Goal: Navigation & Orientation: Find specific page/section

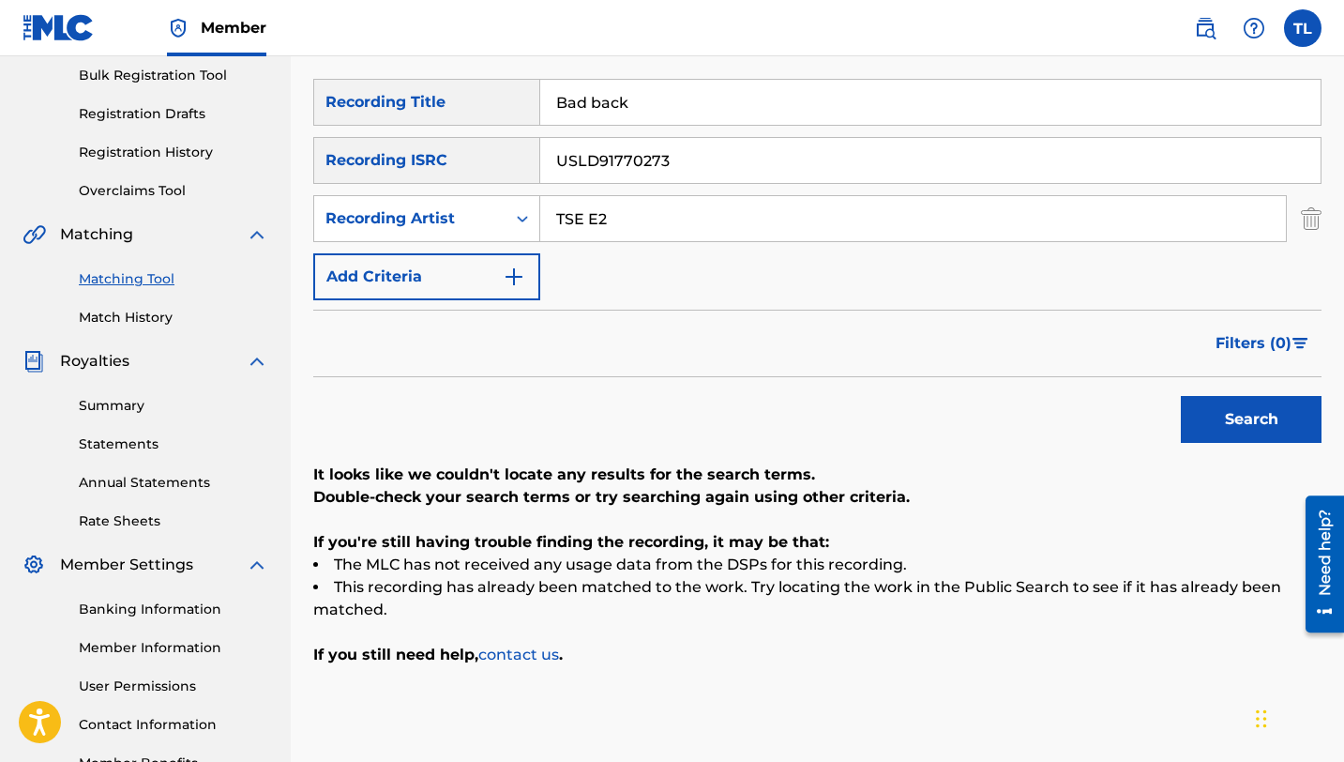
click at [186, 68] on link "Bulk Registration Tool" at bounding box center [173, 76] width 189 height 20
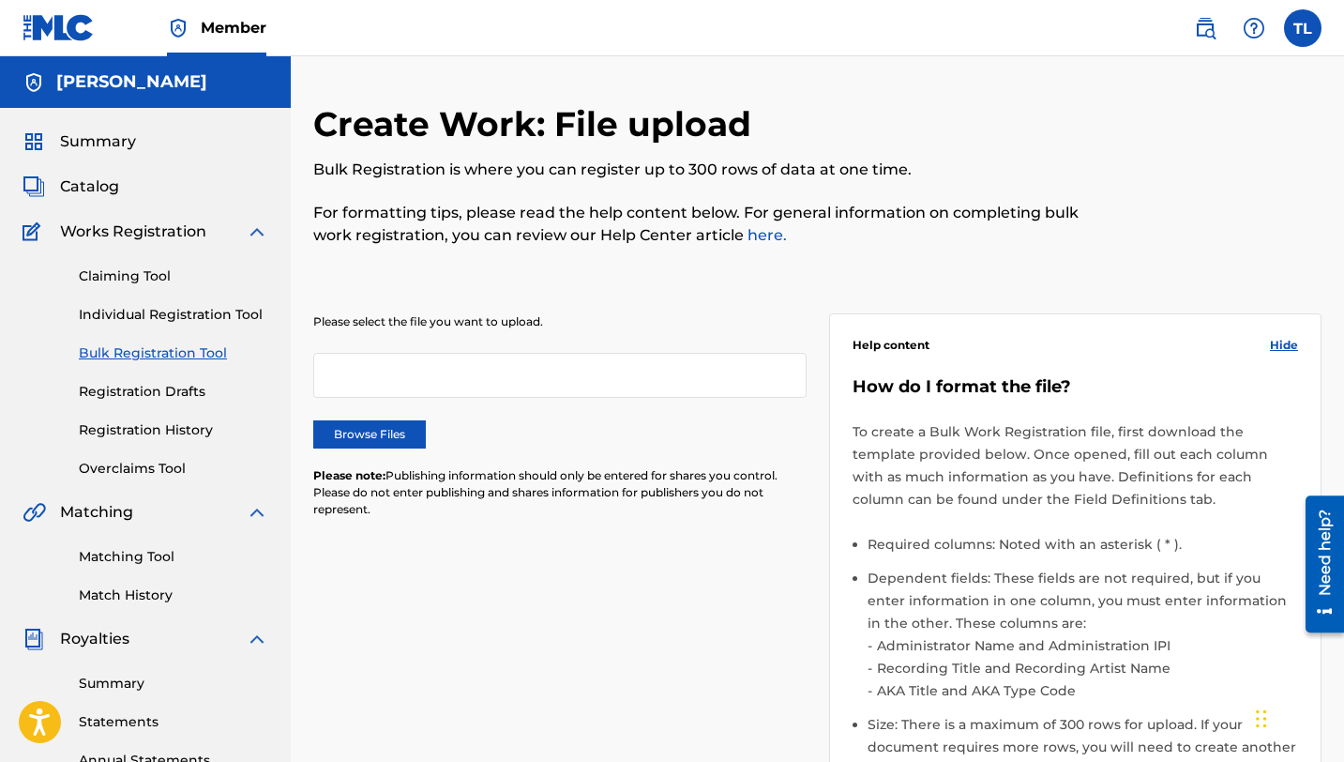
click at [130, 198] on div "Summary Catalog Works Registration Claiming Tool Individual Registration Tool B…" at bounding box center [145, 590] width 291 height 965
click at [112, 194] on span "Catalog" at bounding box center [89, 186] width 59 height 23
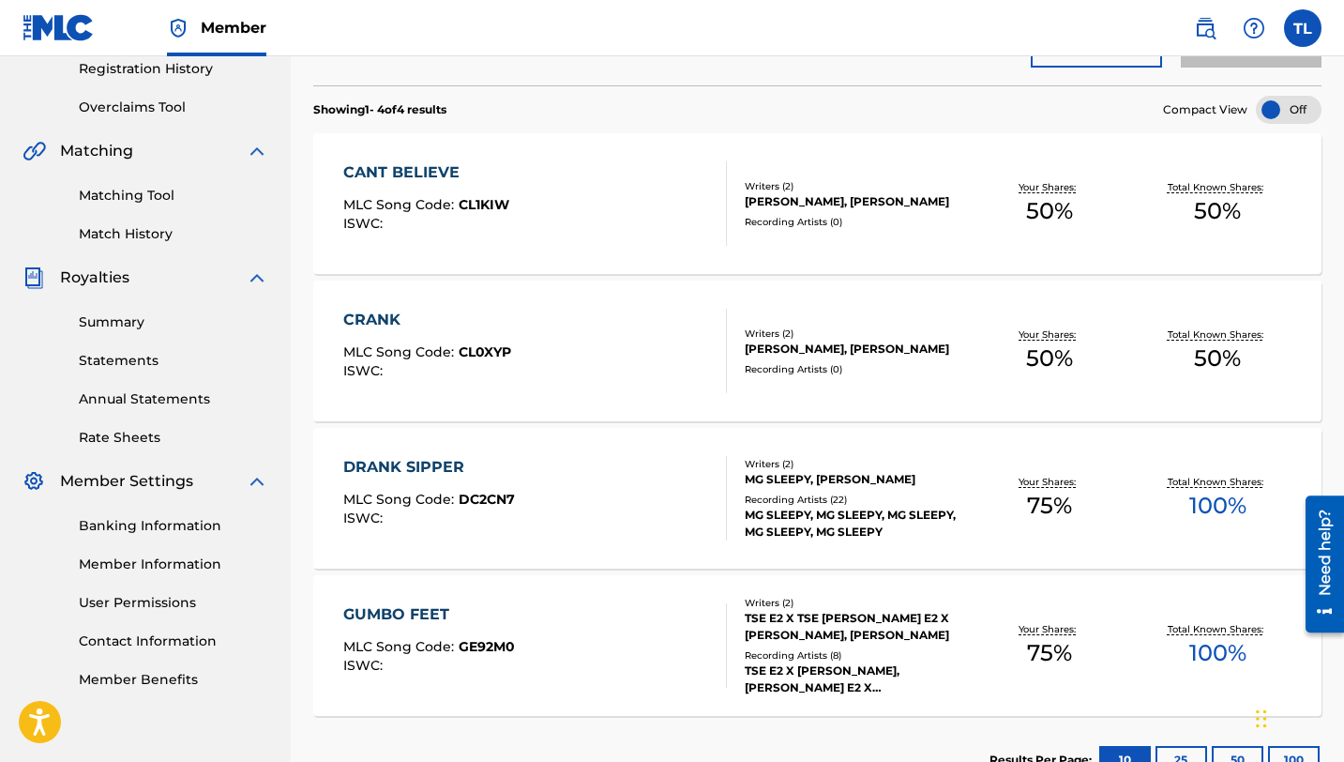
scroll to position [366, 0]
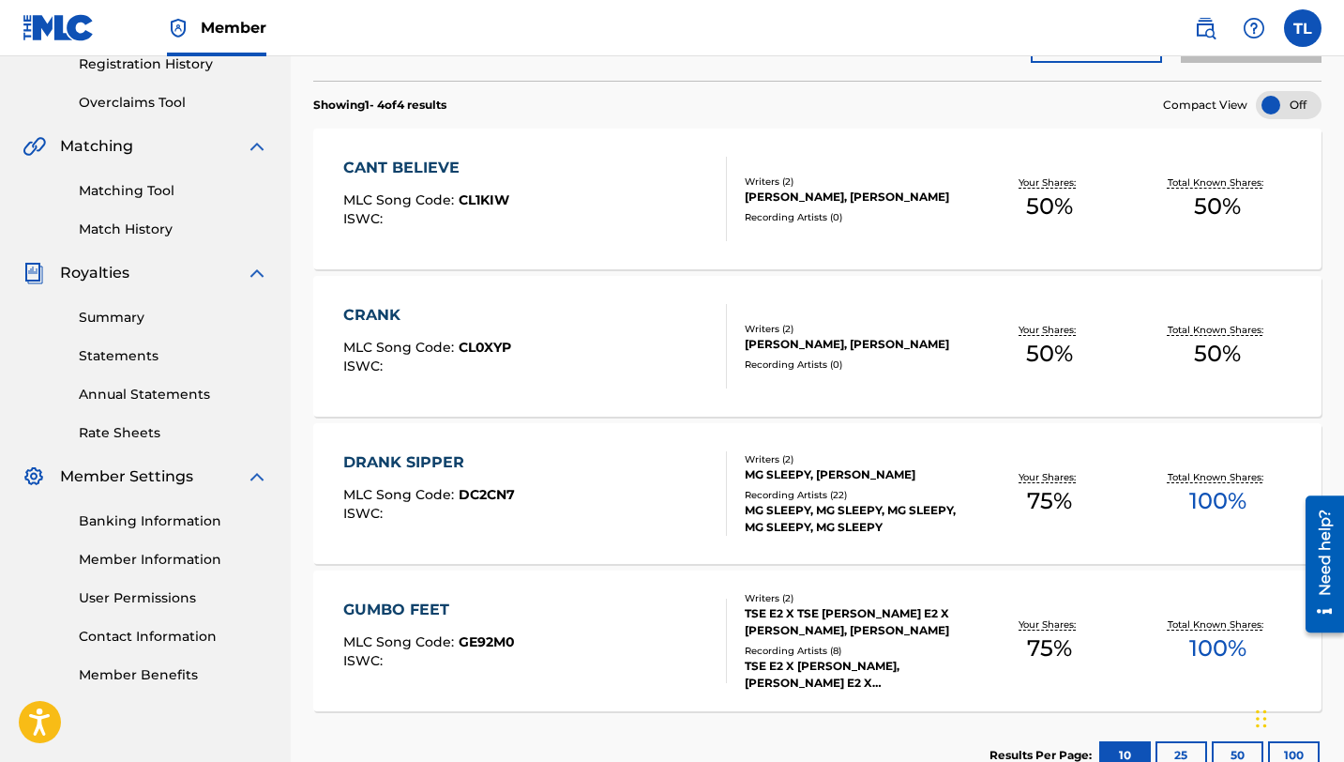
click at [167, 227] on link "Match History" at bounding box center [173, 229] width 189 height 20
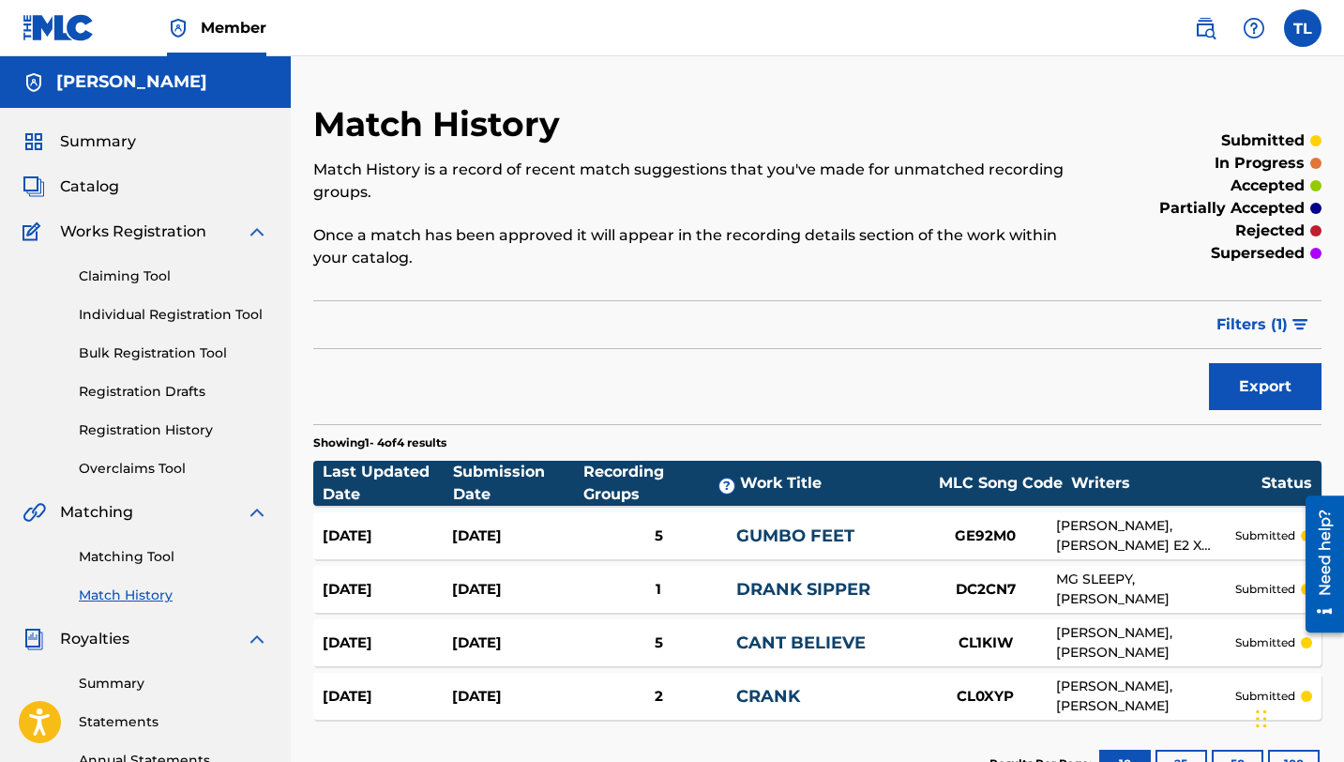
scroll to position [8, 0]
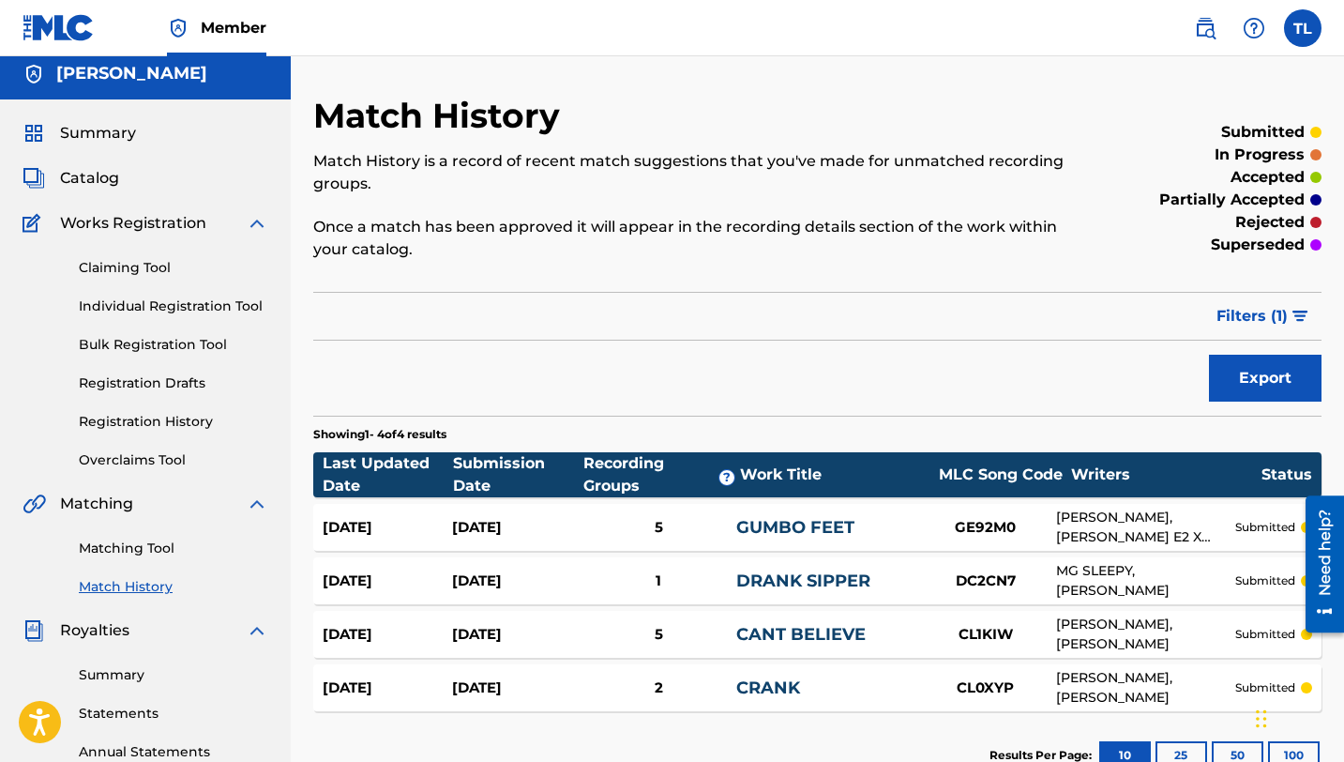
click at [592, 629] on div "5" at bounding box center [658, 635] width 155 height 22
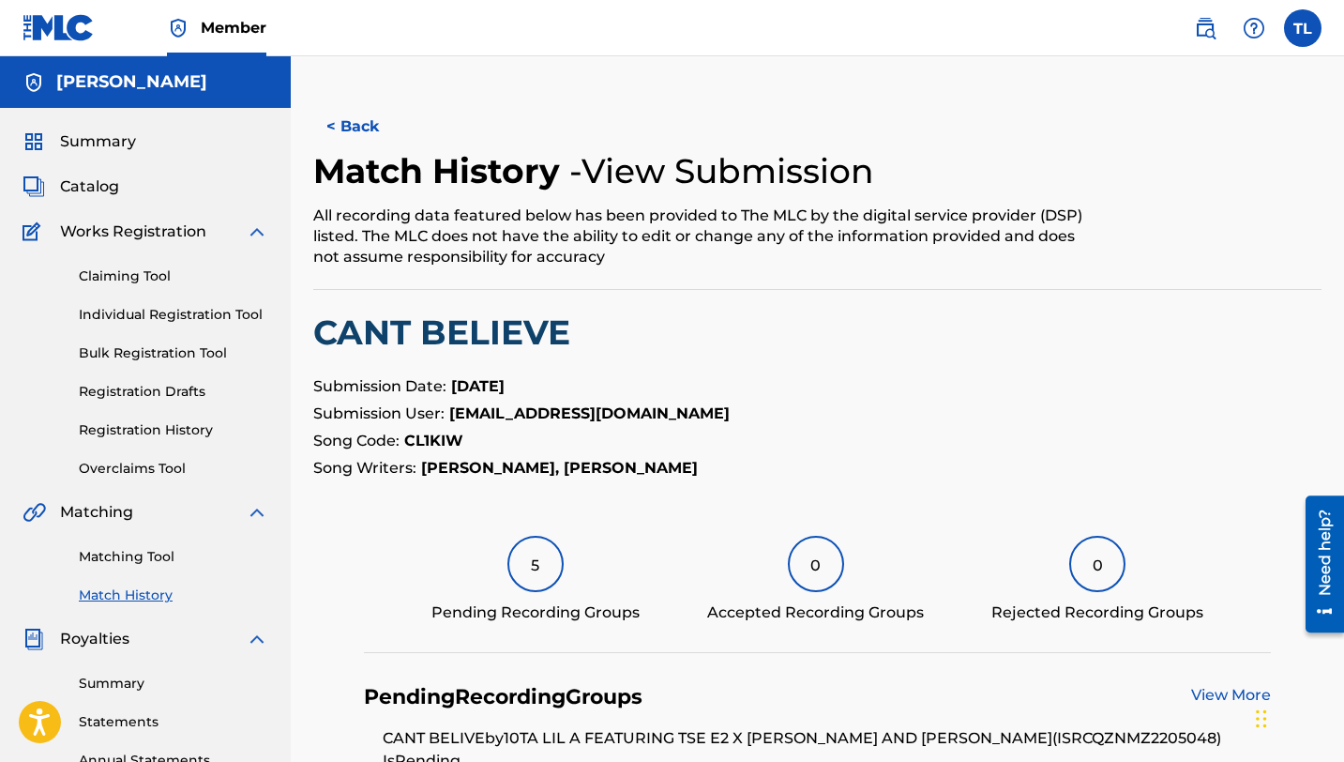
click at [587, 624] on div "5 Pending Recording Groups 0 Accepted Recording Groups 0 Rejected Recording Gro…" at bounding box center [818, 594] width 908 height 117
click at [99, 470] on link "Overclaims Tool" at bounding box center [173, 469] width 189 height 20
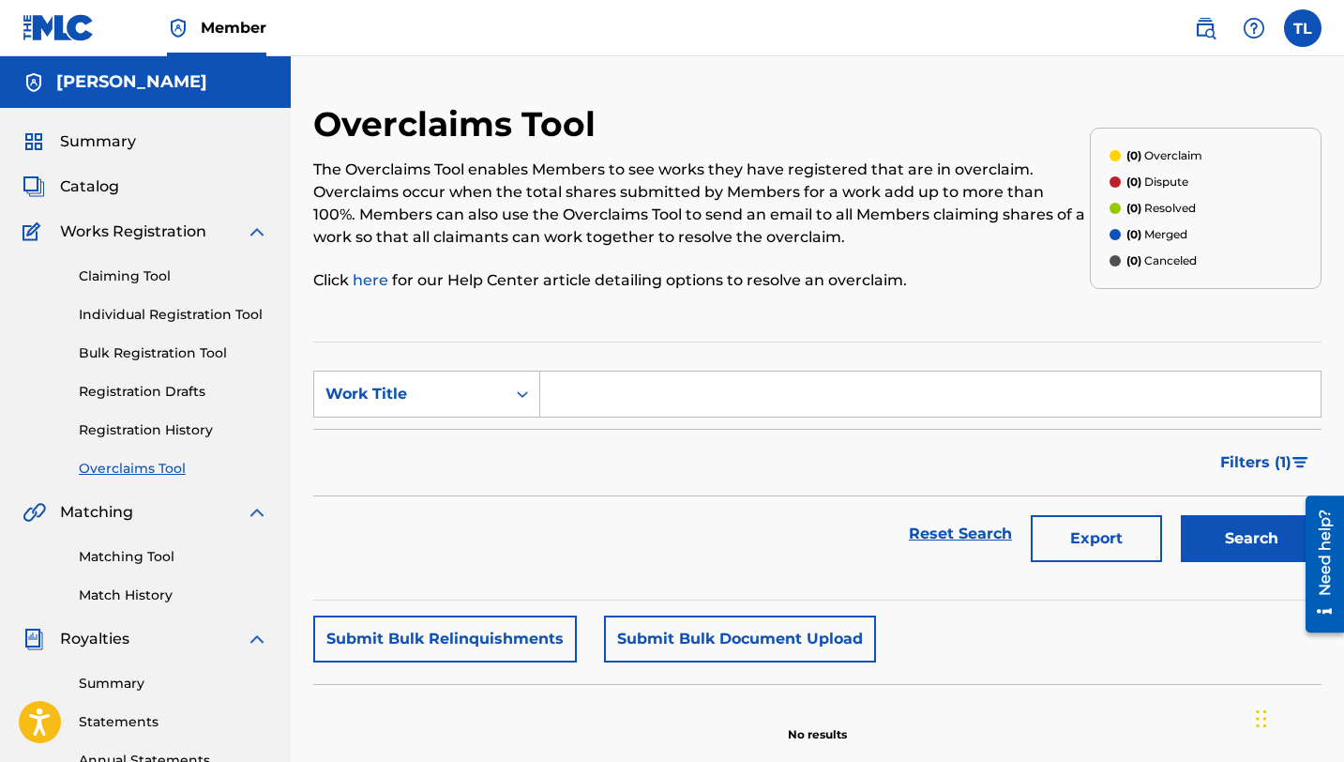
click at [200, 386] on link "Registration Drafts" at bounding box center [173, 392] width 189 height 20
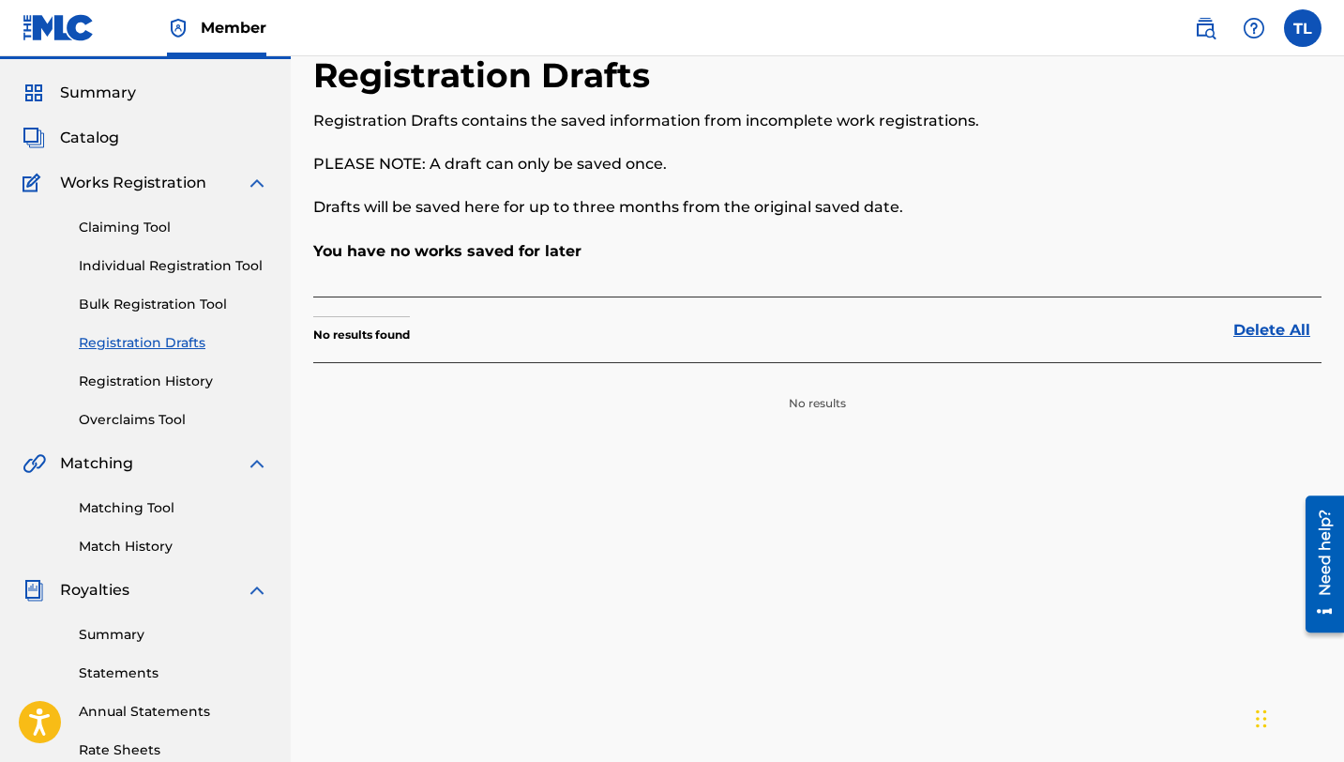
scroll to position [64, 0]
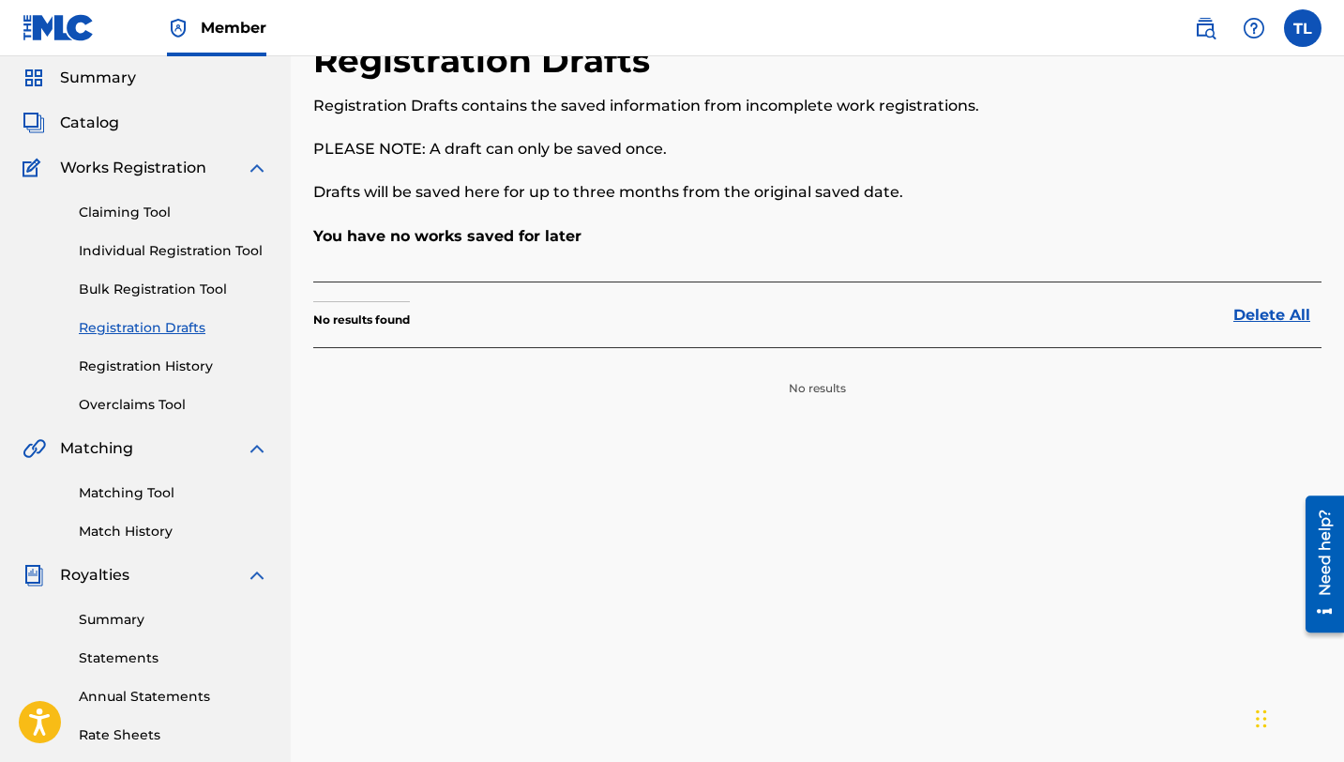
click at [106, 125] on span "Catalog" at bounding box center [89, 123] width 59 height 23
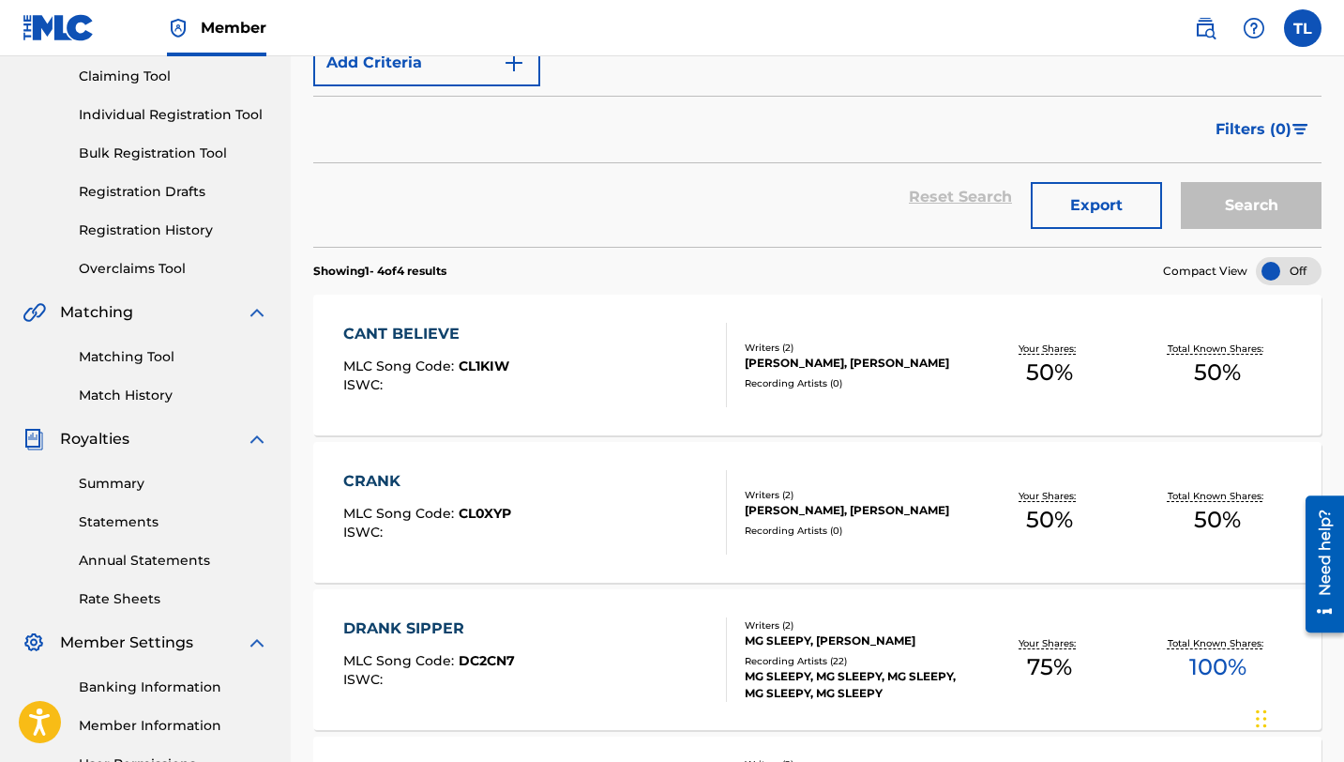
scroll to position [205, 0]
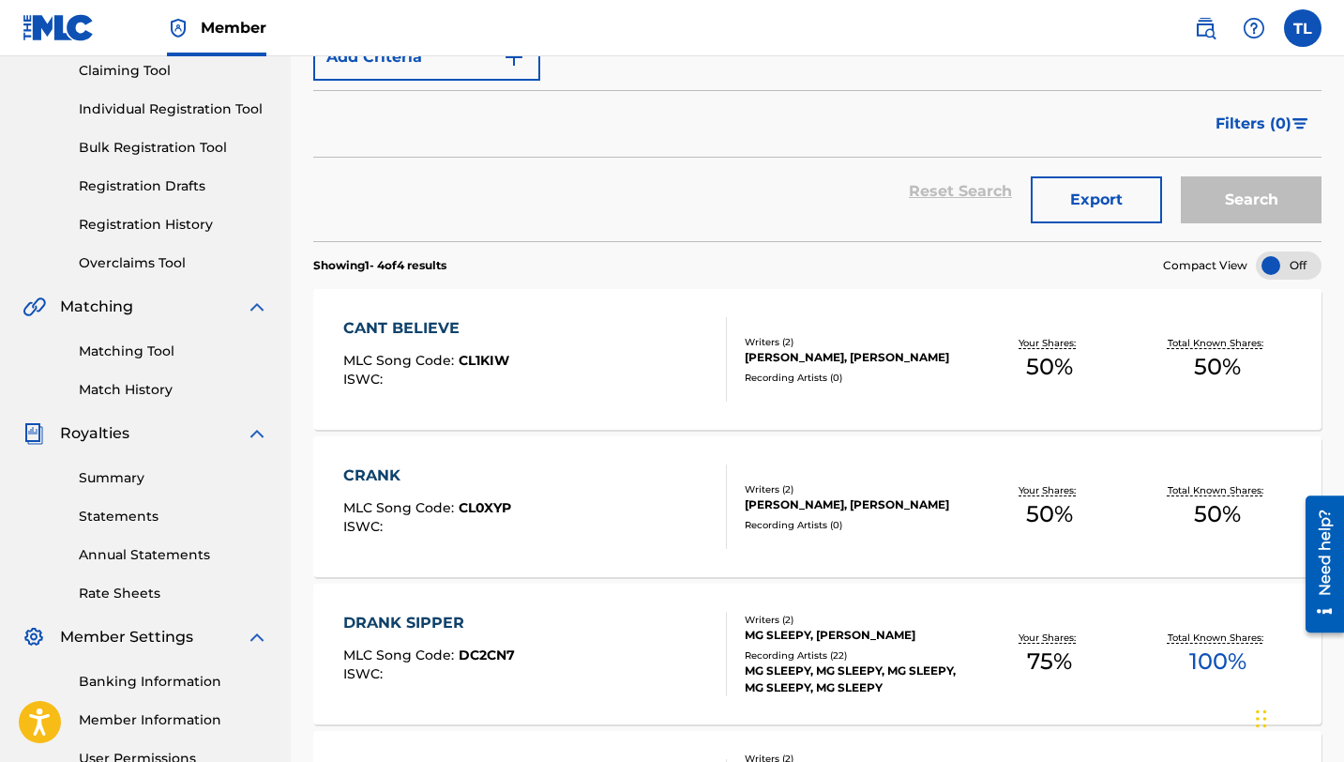
click at [154, 387] on link "Match History" at bounding box center [173, 390] width 189 height 20
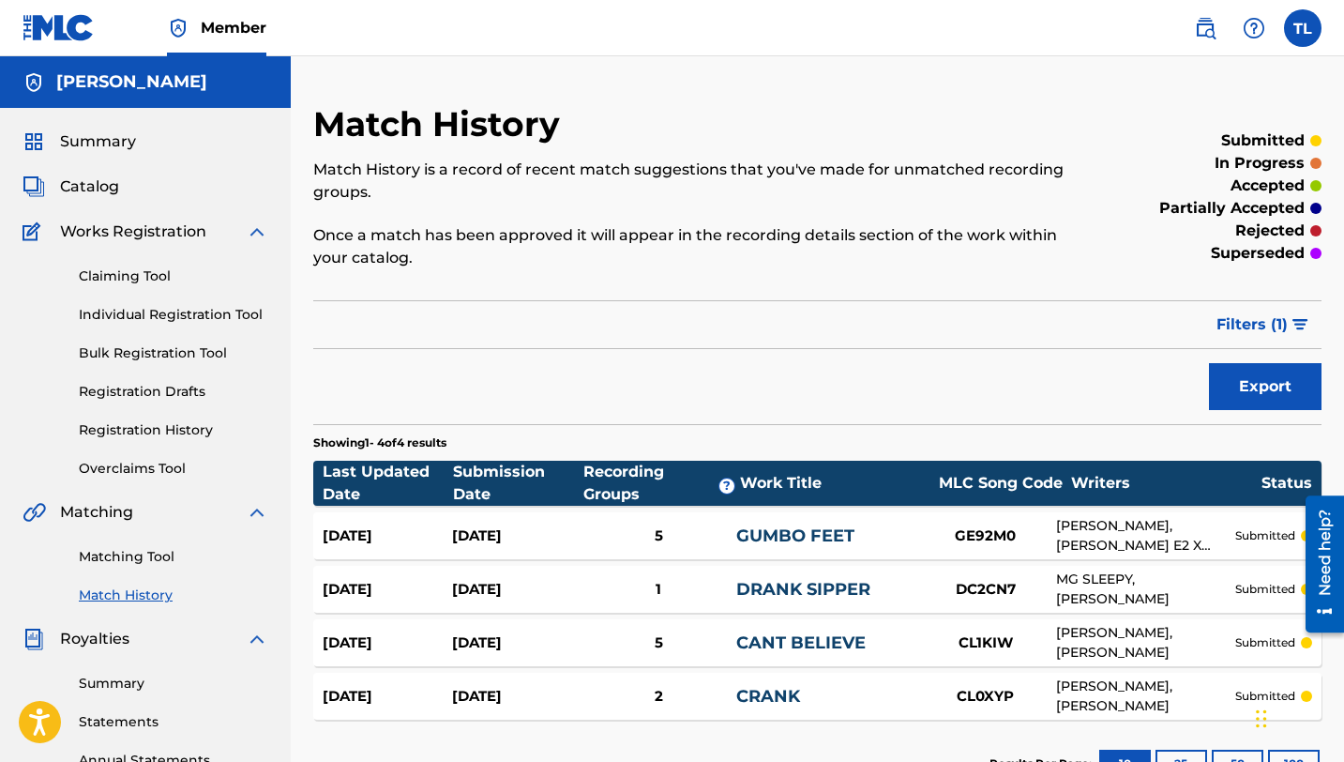
click at [157, 432] on link "Registration History" at bounding box center [173, 430] width 189 height 20
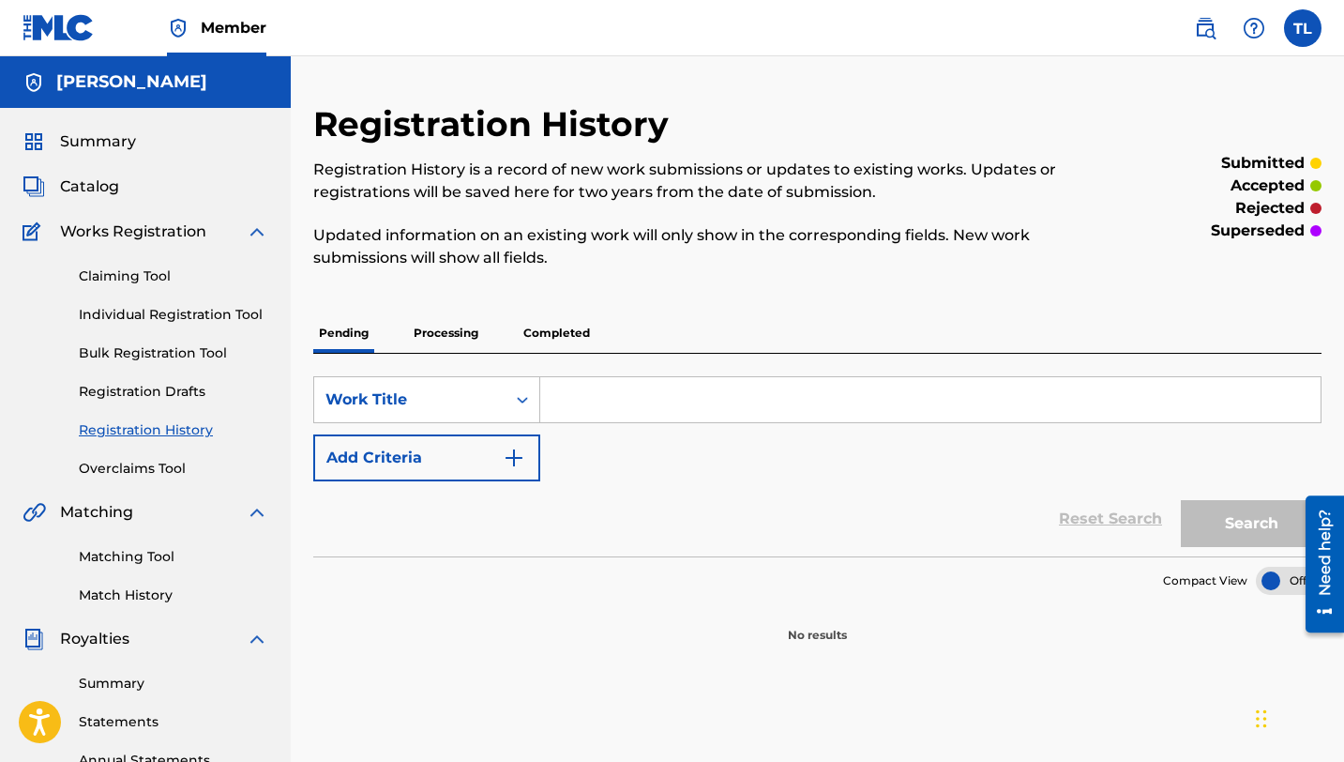
click at [454, 330] on p "Processing" at bounding box center [446, 332] width 76 height 39
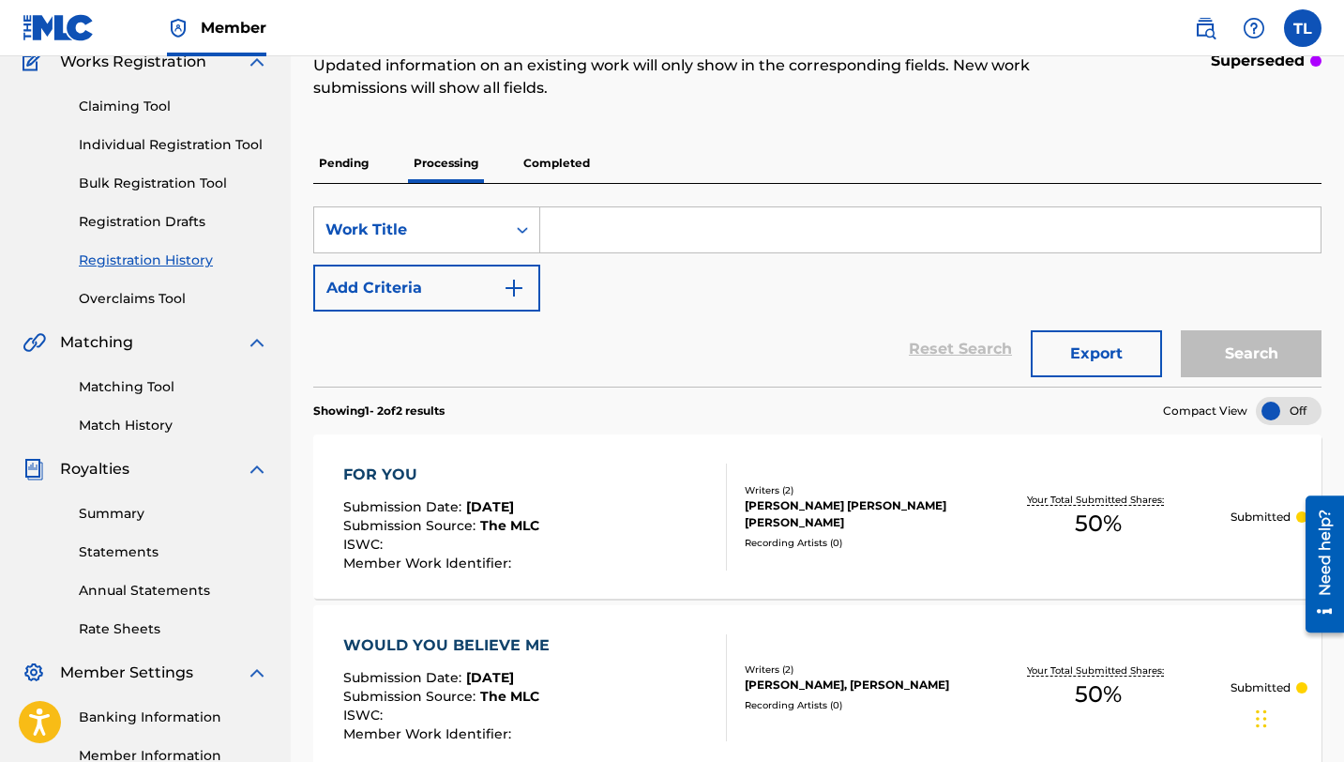
scroll to position [148, 0]
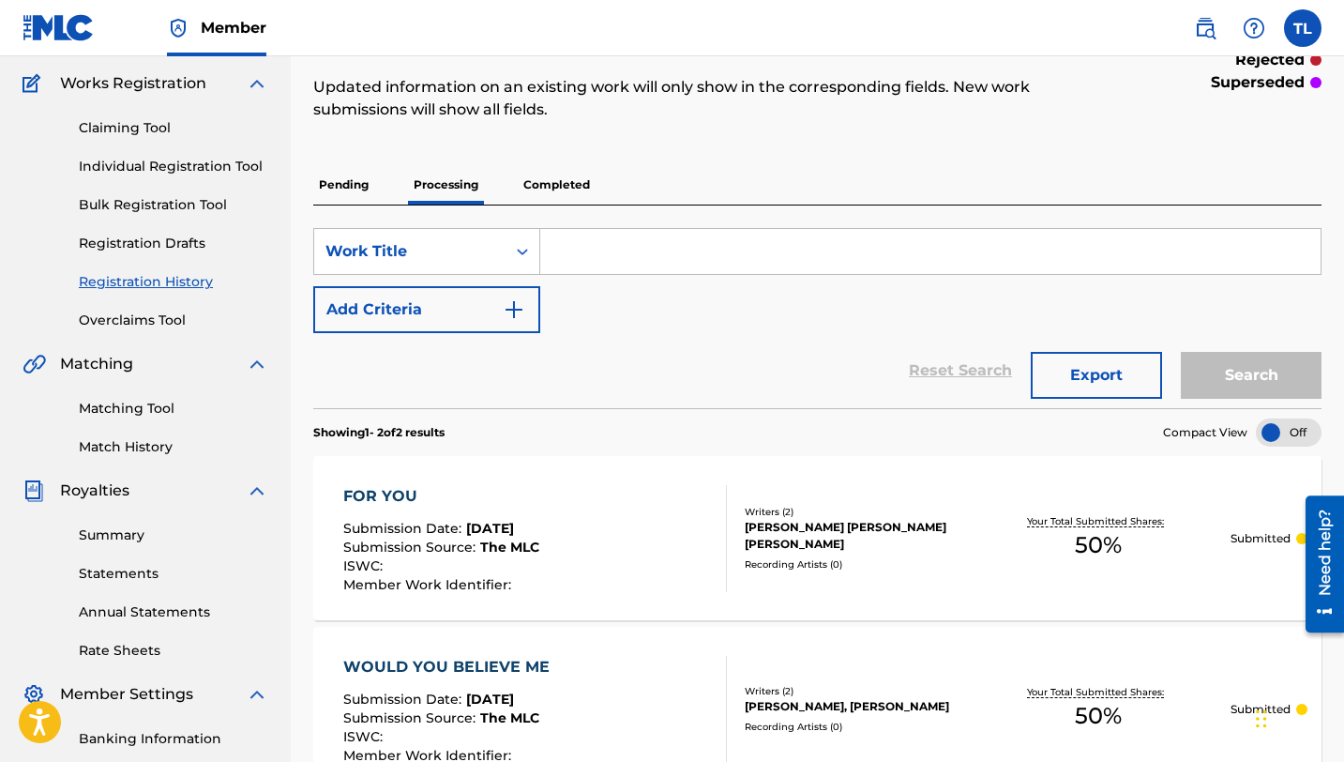
click at [570, 171] on p "Completed" at bounding box center [557, 184] width 78 height 39
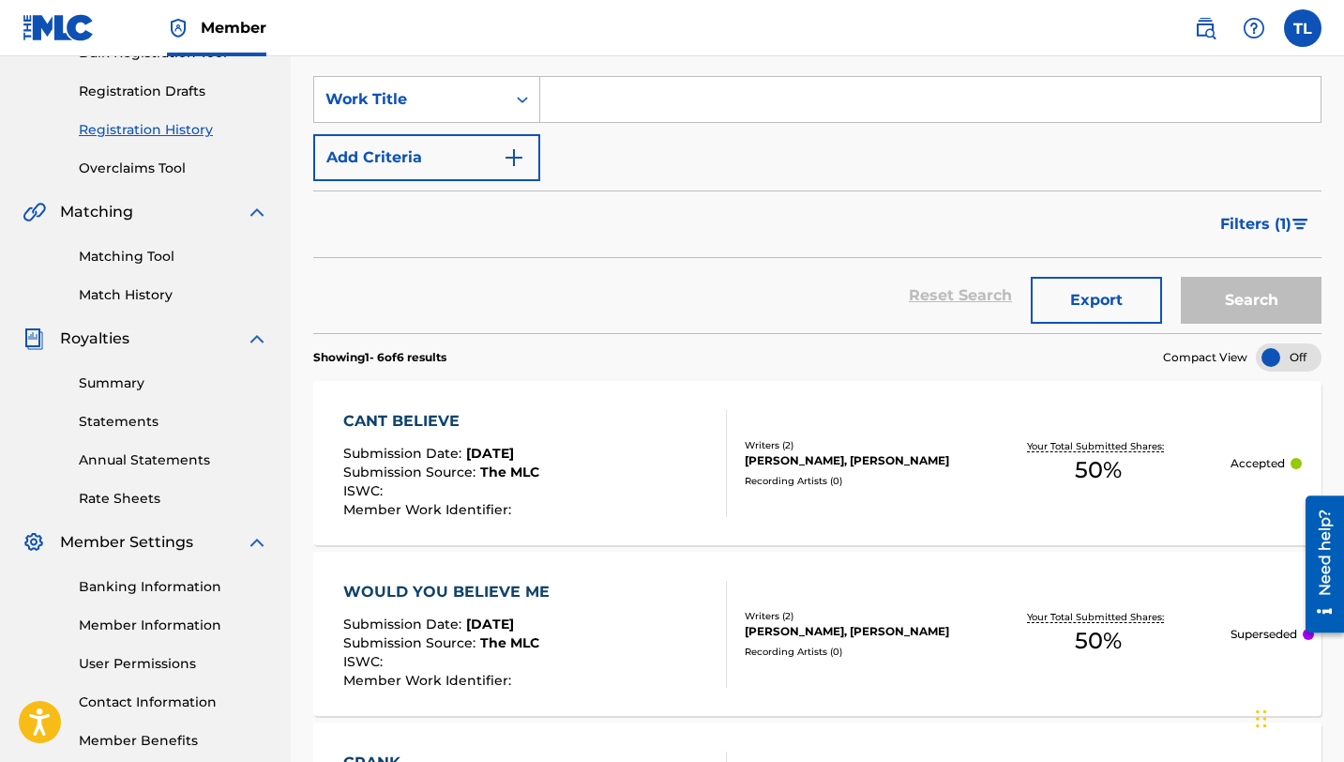
scroll to position [296, 0]
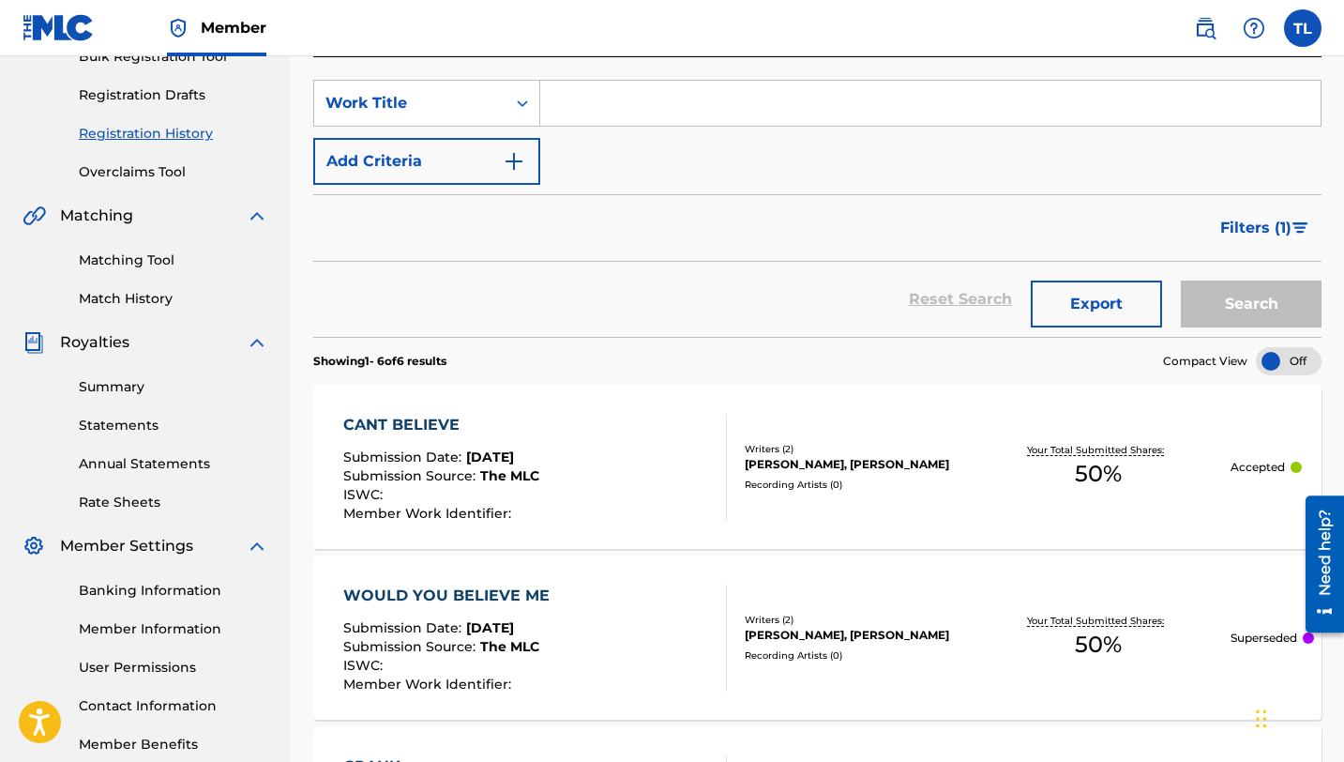
click at [250, 539] on img at bounding box center [257, 546] width 23 height 23
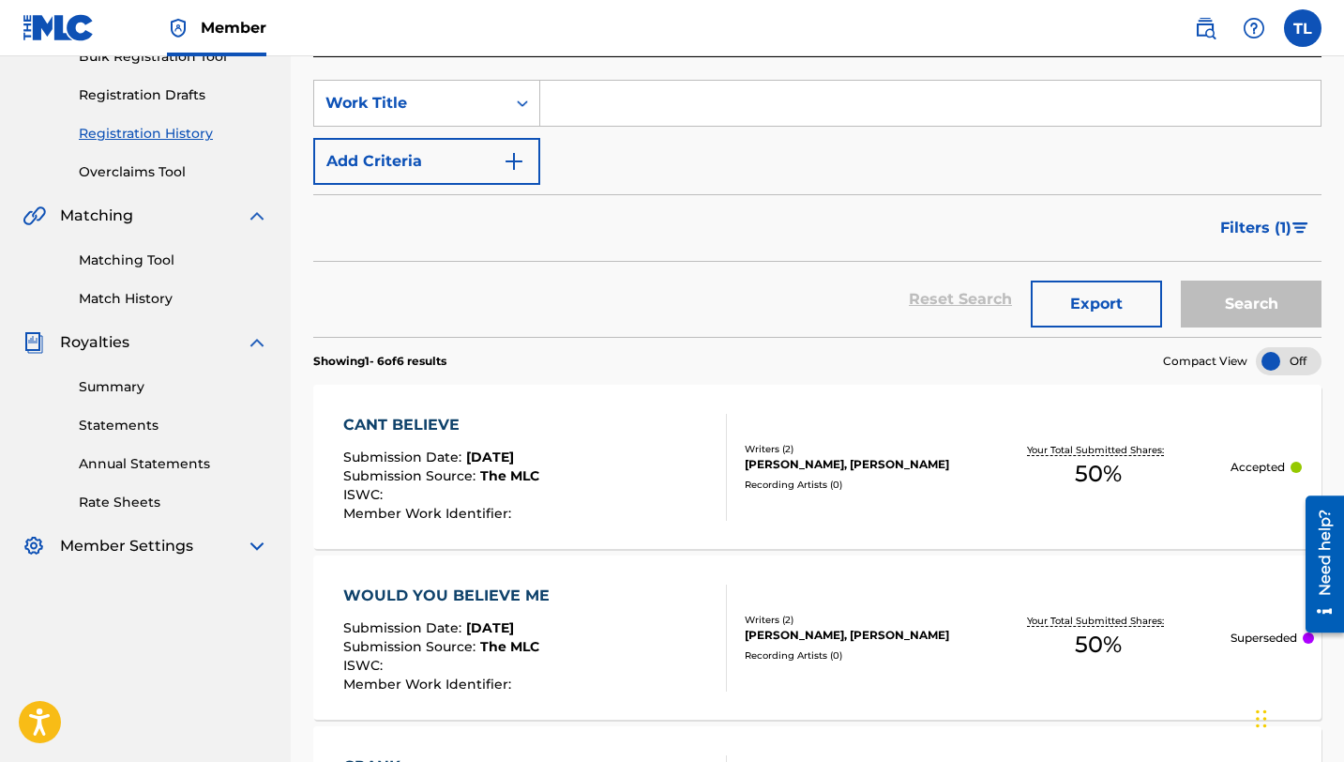
click at [249, 334] on img at bounding box center [257, 342] width 23 height 23
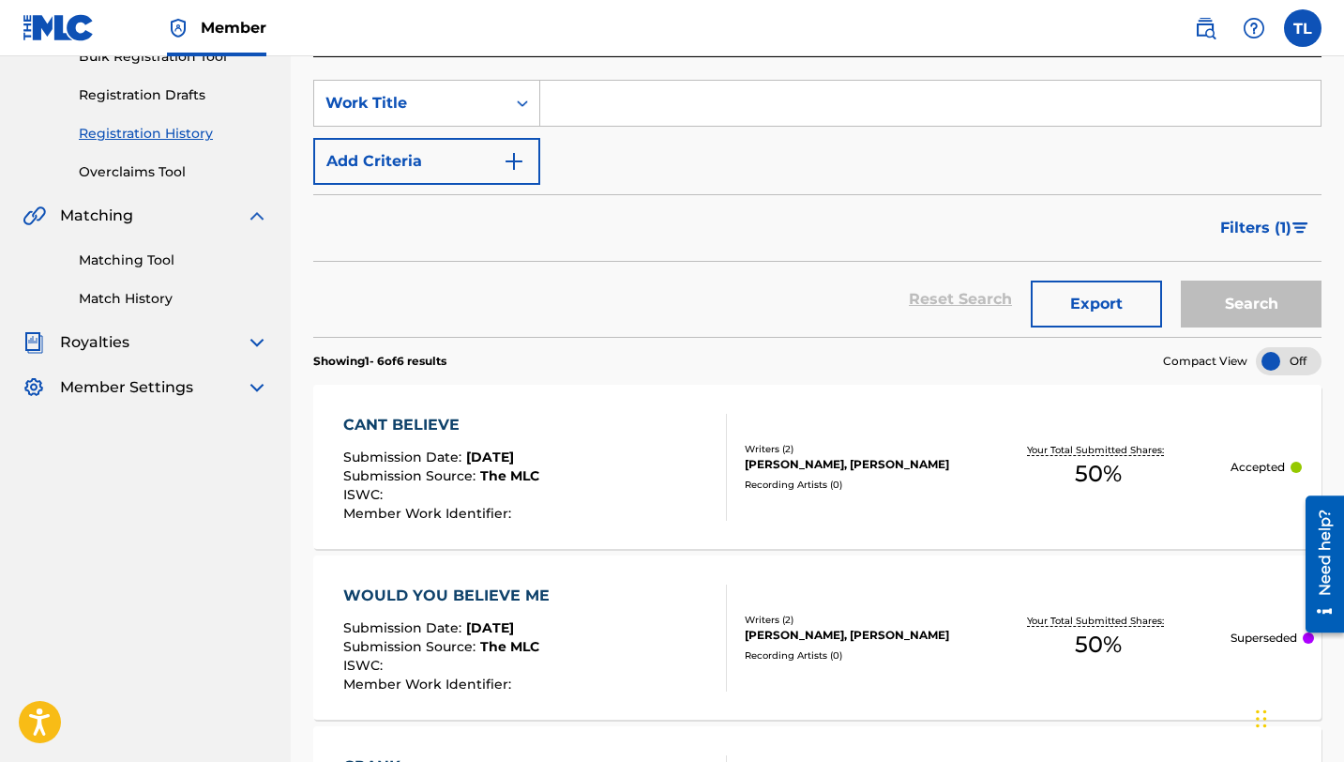
click at [255, 206] on img at bounding box center [257, 215] width 23 height 23
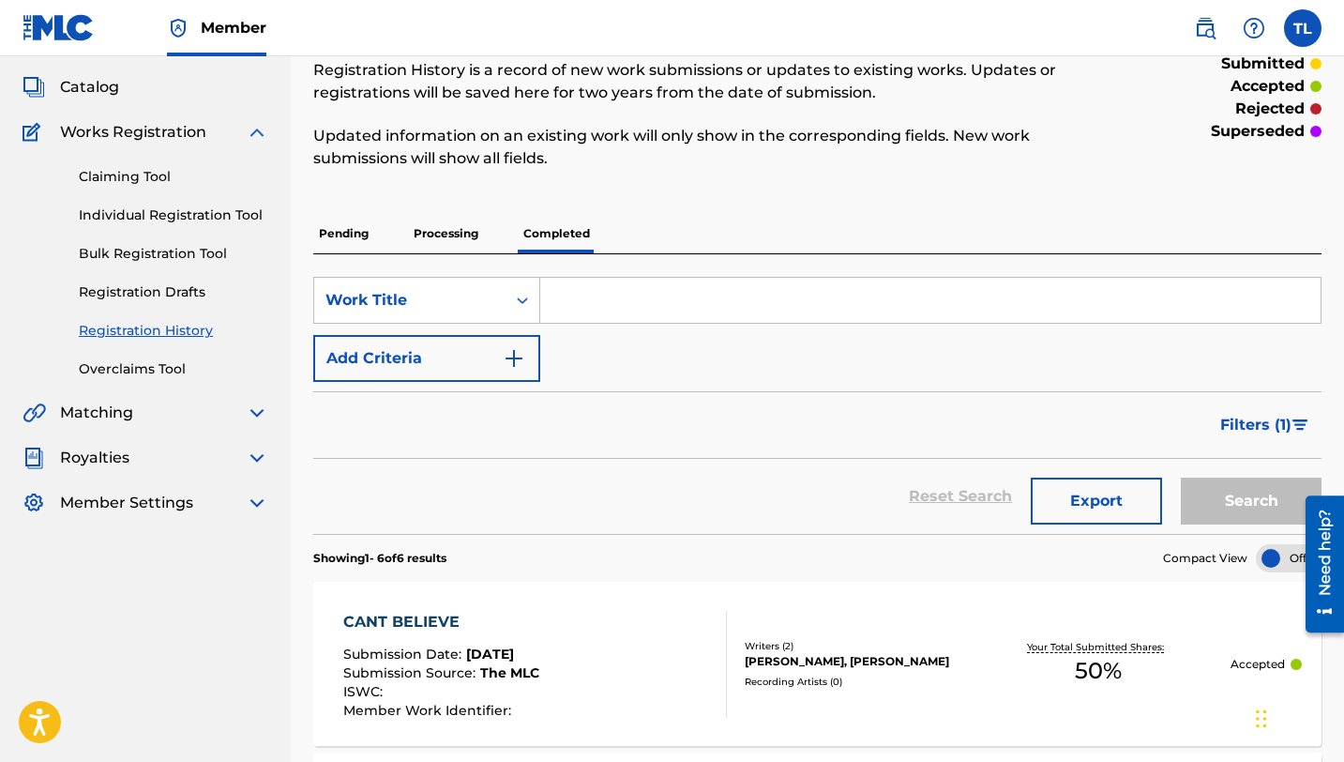
scroll to position [0, 0]
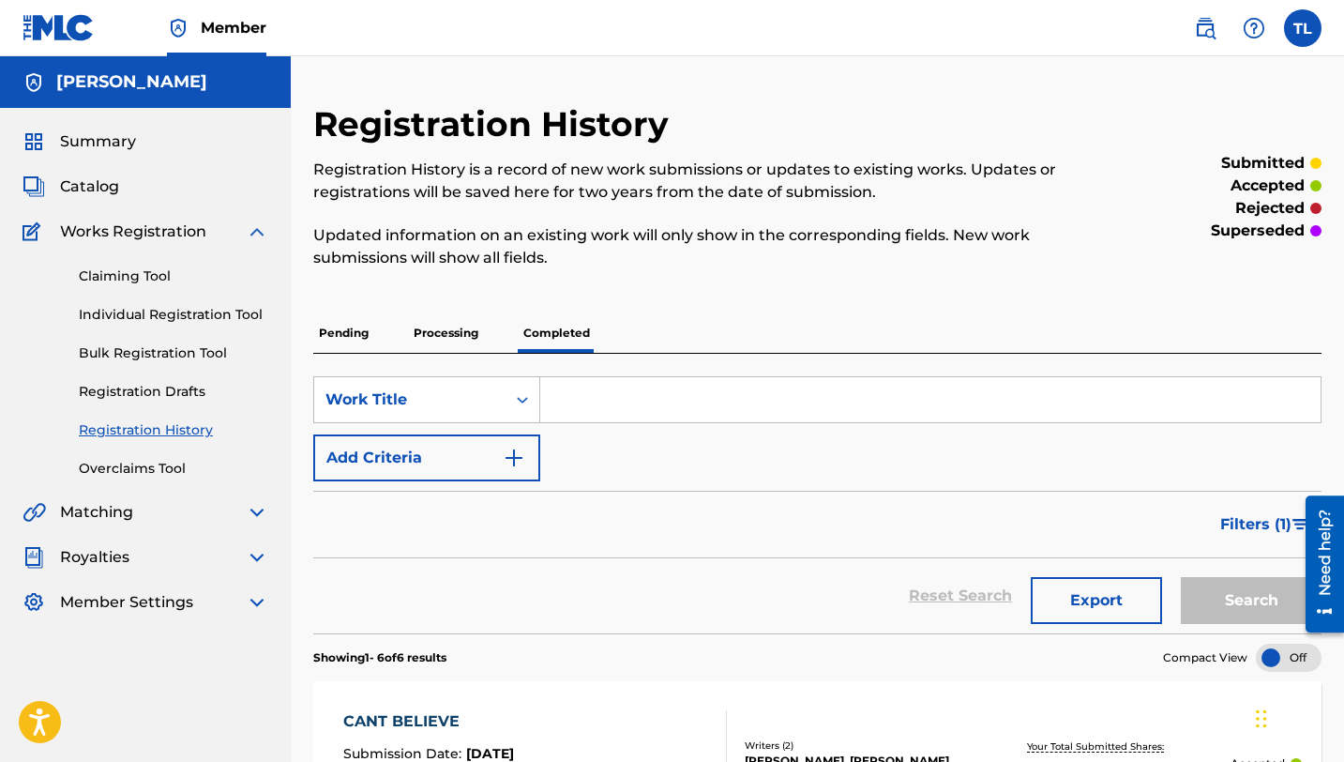
click at [248, 236] on img at bounding box center [257, 231] width 23 height 23
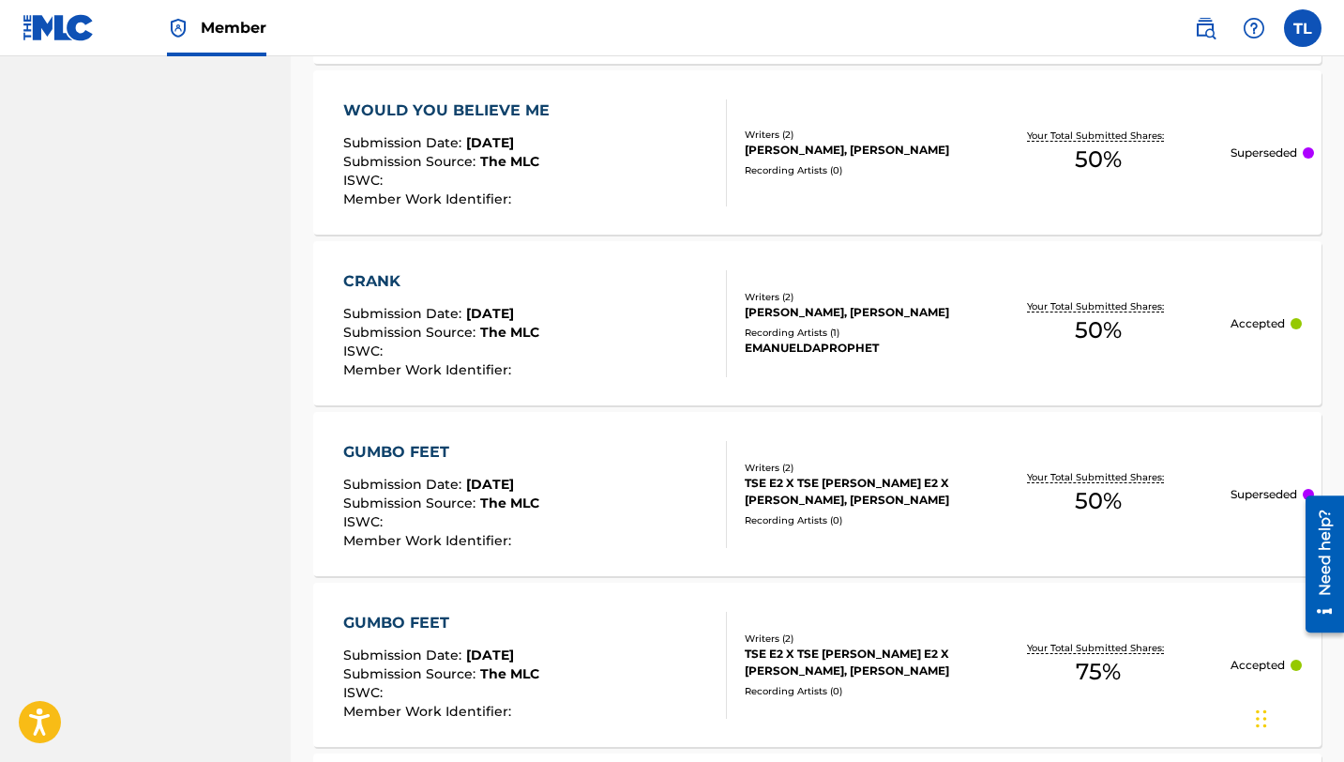
scroll to position [776, 0]
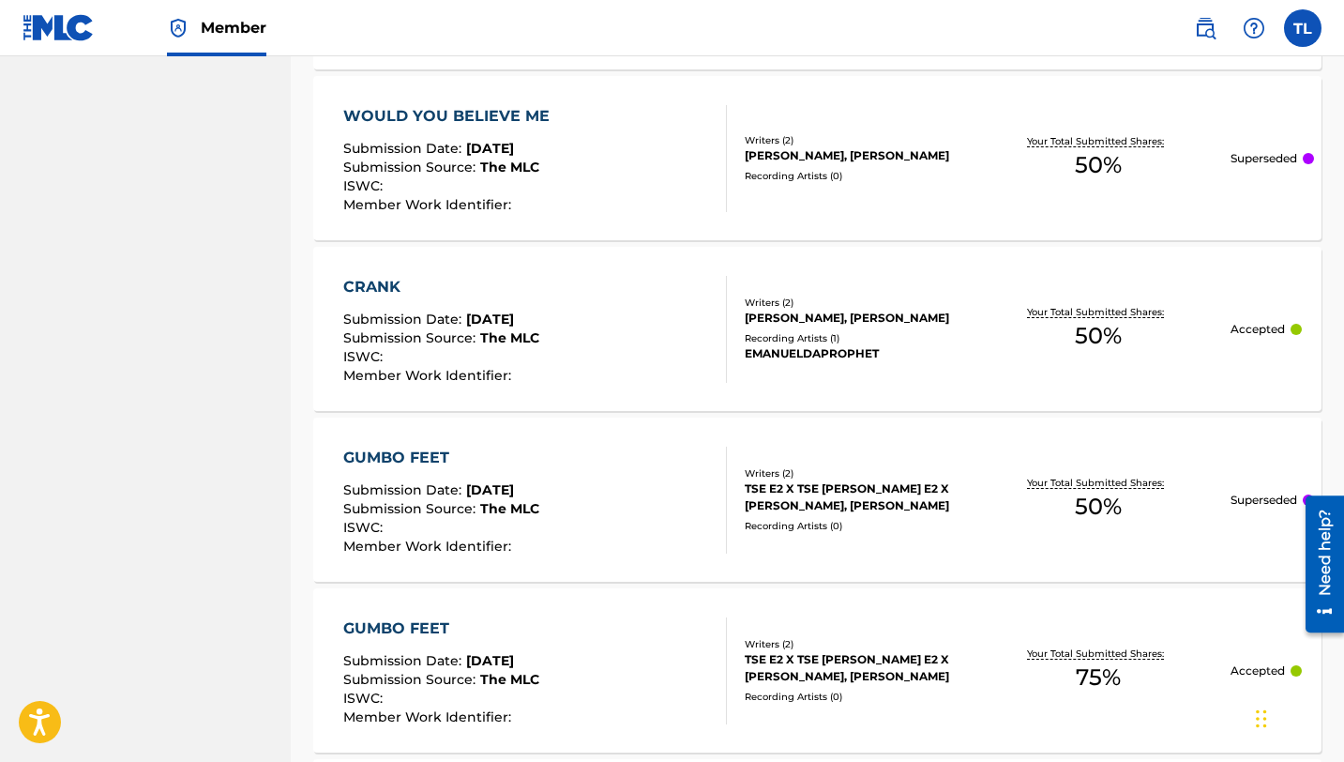
click at [87, 421] on nav "[PERSON_NAME] Summary Catalog Works Registration Claiming Tool Individual Regis…" at bounding box center [145, 161] width 291 height 1760
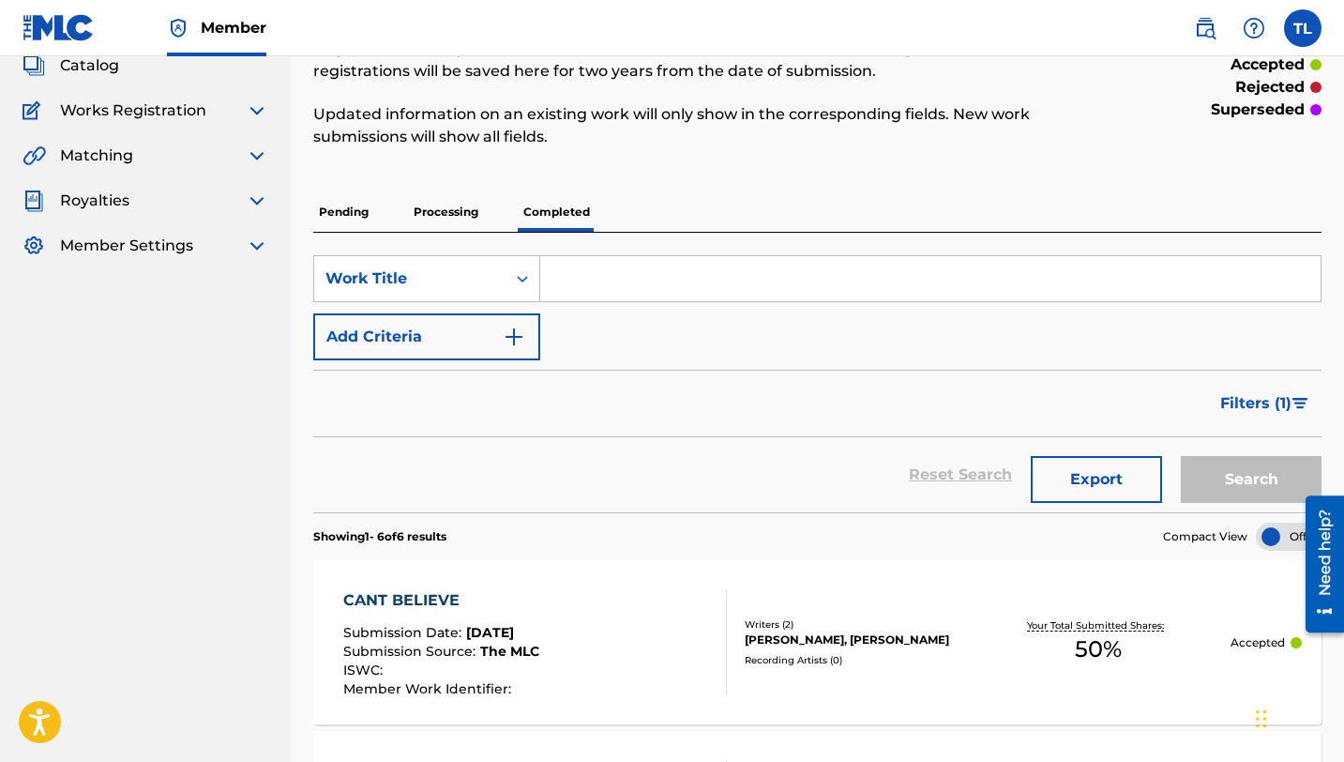
scroll to position [98, 0]
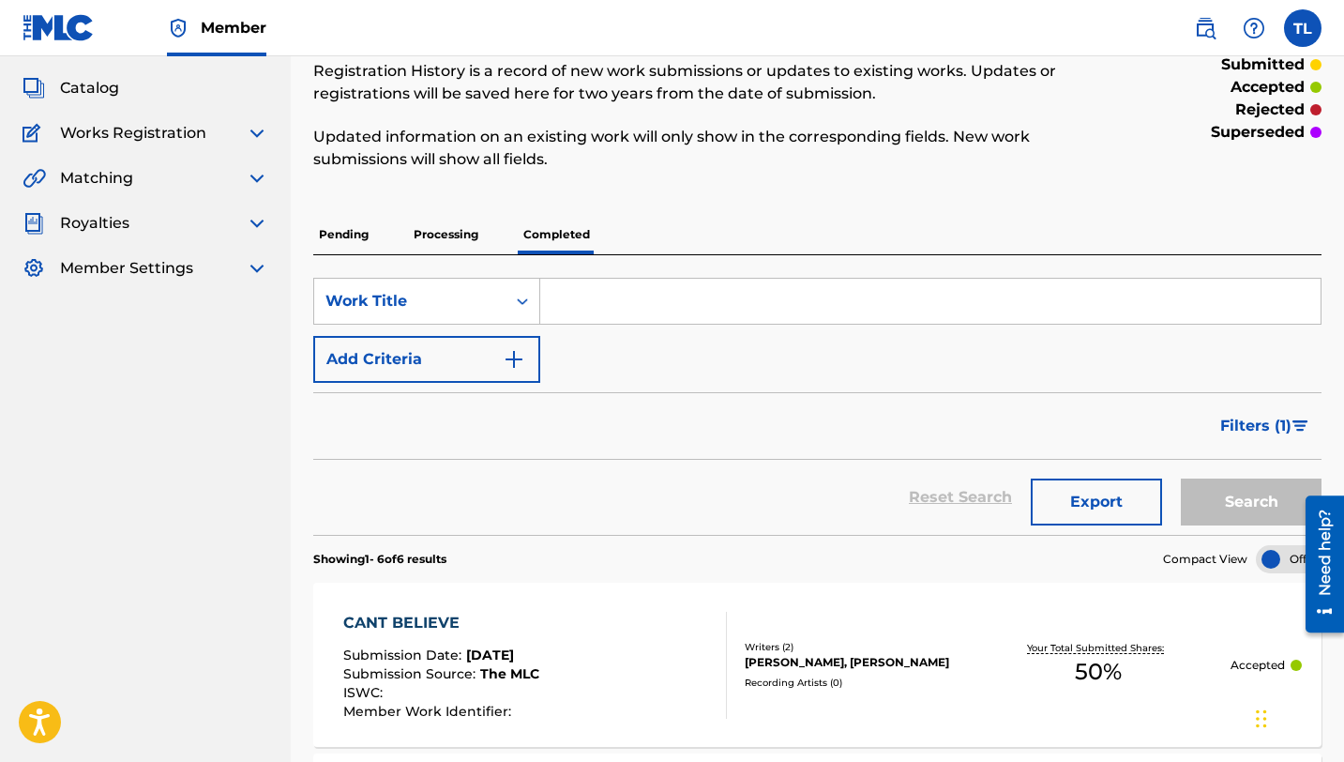
click at [424, 232] on p "Processing" at bounding box center [446, 234] width 76 height 39
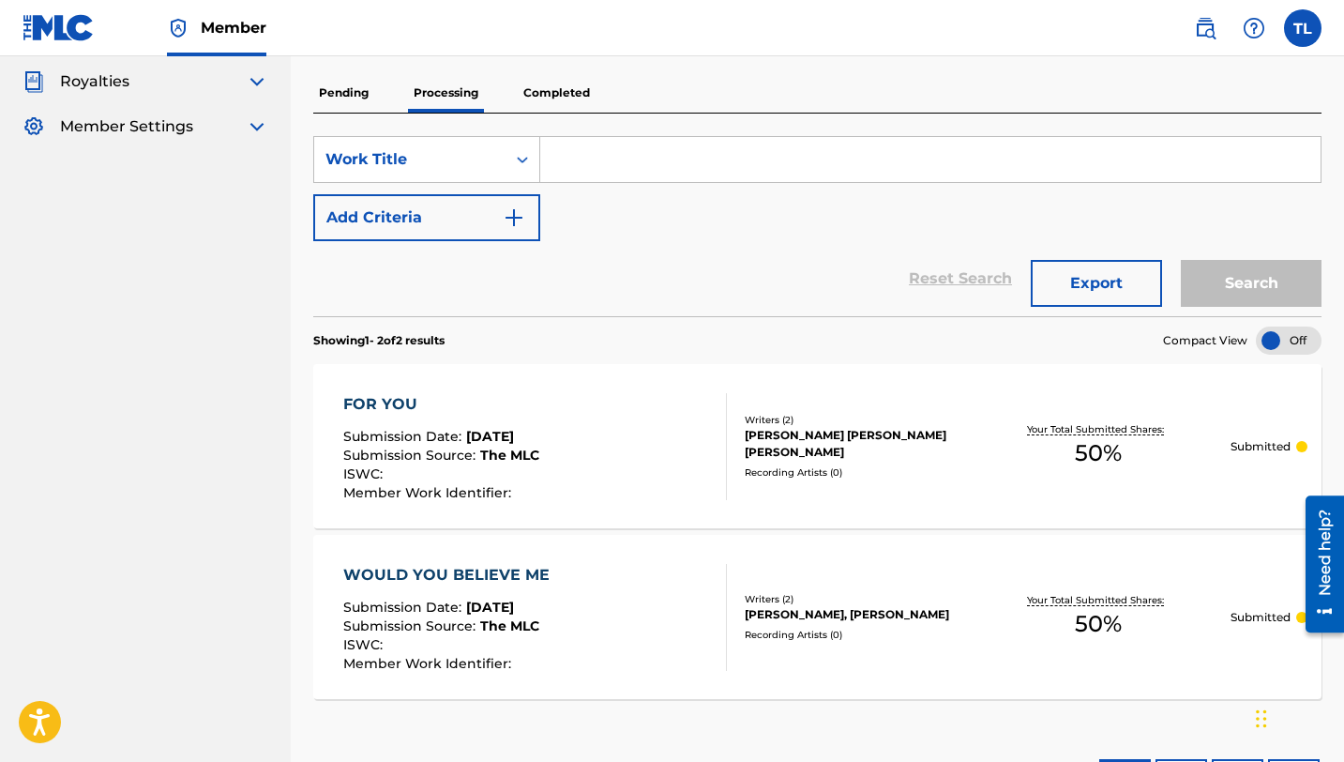
scroll to position [88, 0]
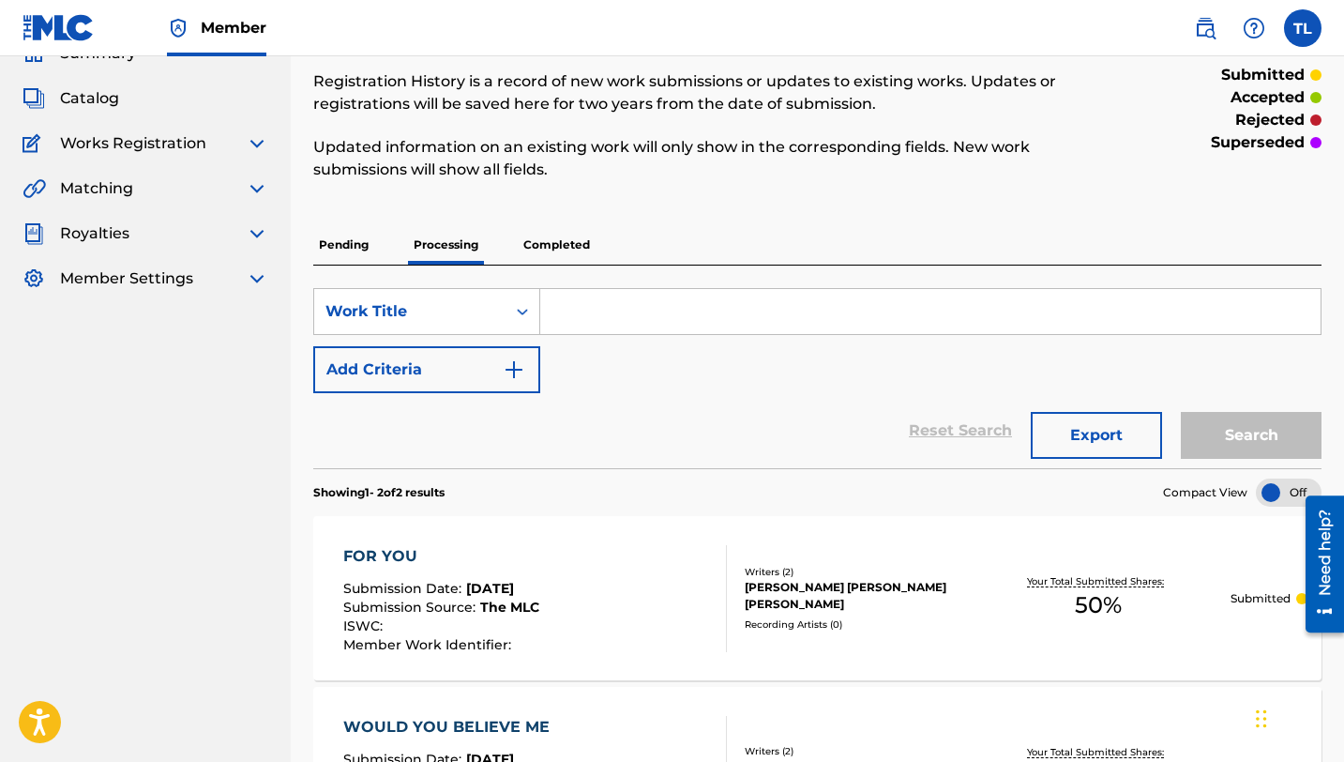
click at [550, 245] on p "Completed" at bounding box center [557, 244] width 78 height 39
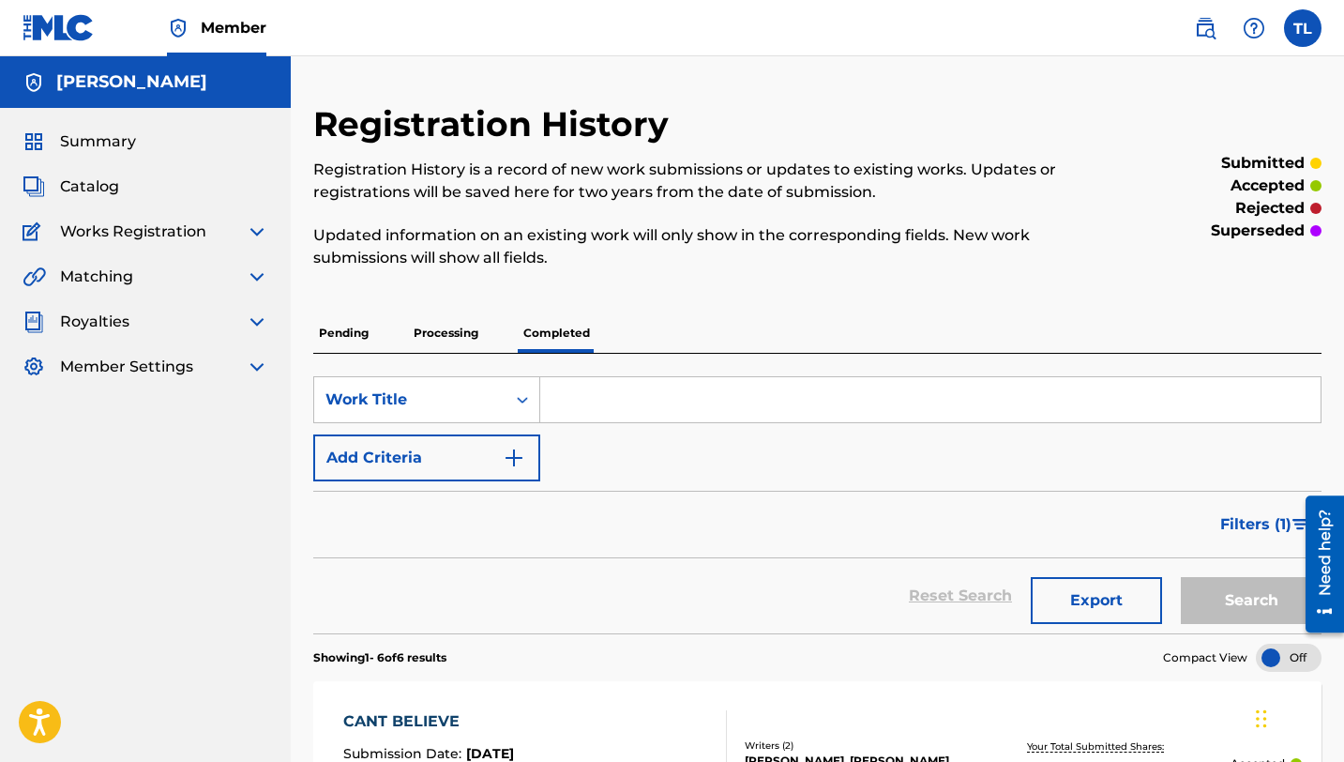
click at [458, 340] on p "Processing" at bounding box center [446, 332] width 76 height 39
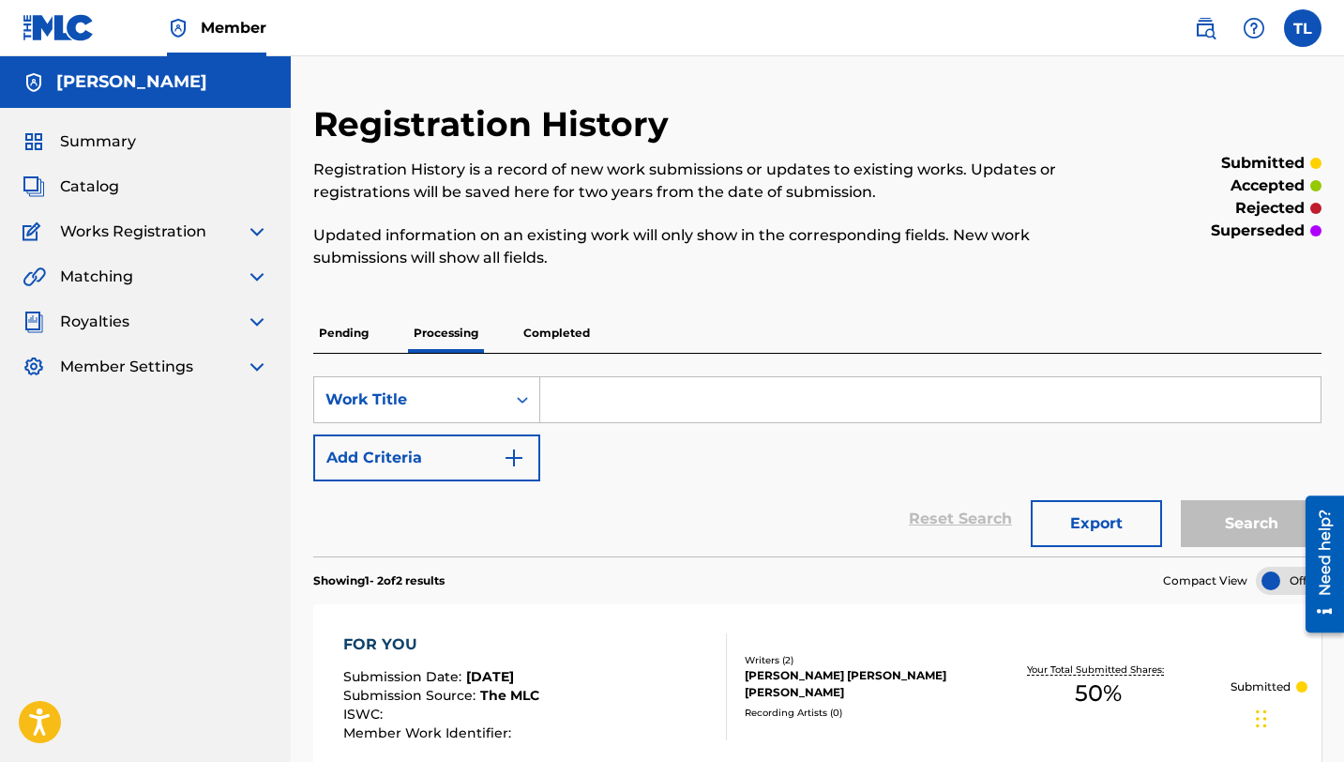
click at [188, 148] on div "Summary" at bounding box center [146, 141] width 246 height 23
click at [149, 144] on div "Summary" at bounding box center [146, 141] width 246 height 23
click at [120, 147] on span "Summary" at bounding box center [98, 141] width 76 height 23
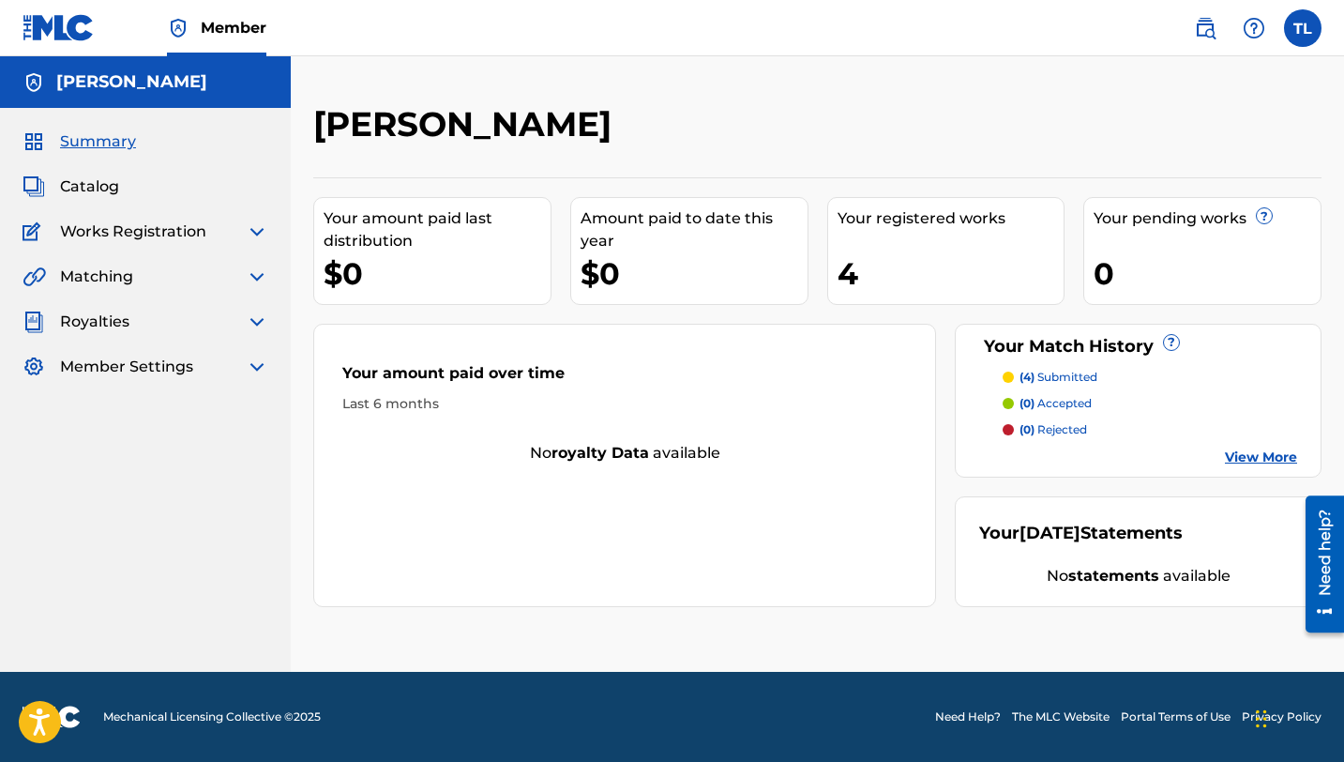
click at [38, 369] on img at bounding box center [34, 366] width 23 height 23
click at [113, 277] on span "Matching" at bounding box center [96, 276] width 73 height 23
click at [271, 270] on div "Summary Catalog Works Registration Claiming Tool Individual Registration Tool B…" at bounding box center [145, 254] width 291 height 293
click at [253, 282] on img at bounding box center [257, 276] width 23 height 23
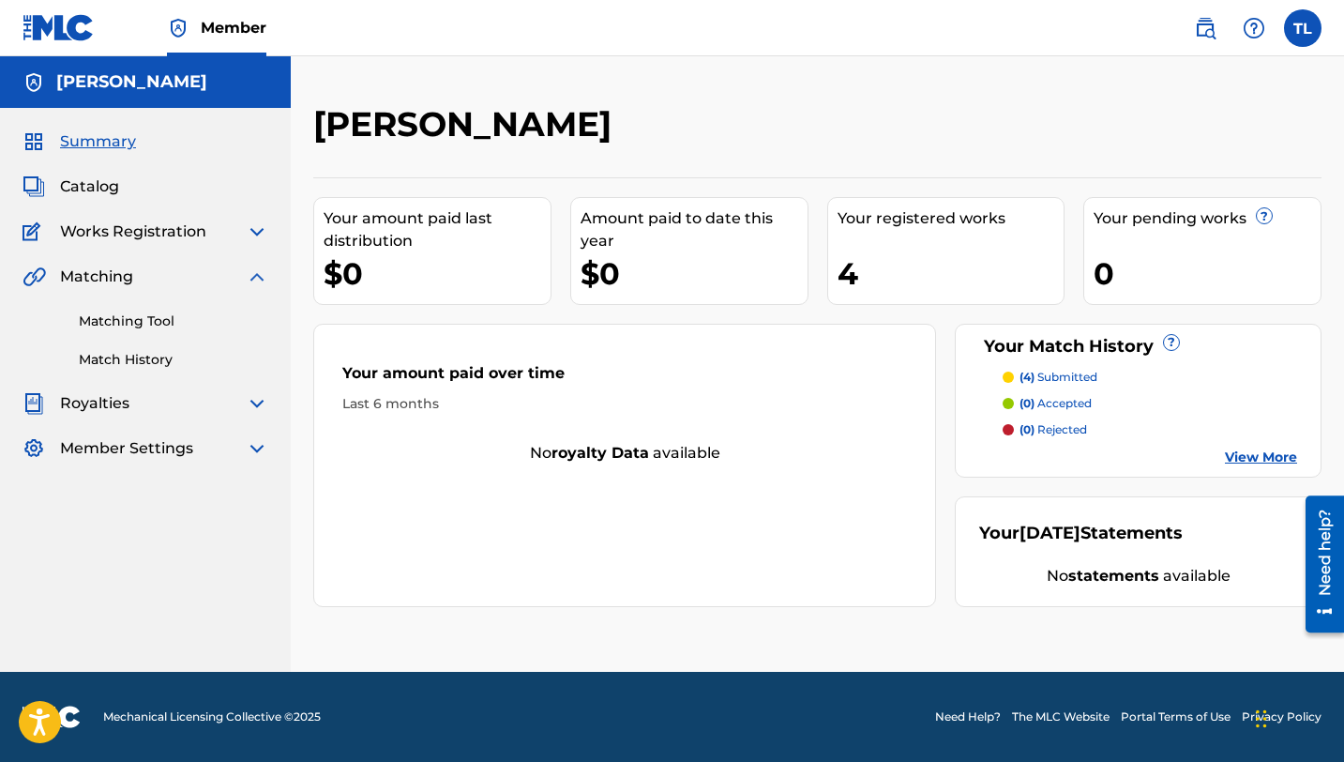
click at [253, 282] on img at bounding box center [257, 276] width 23 height 23
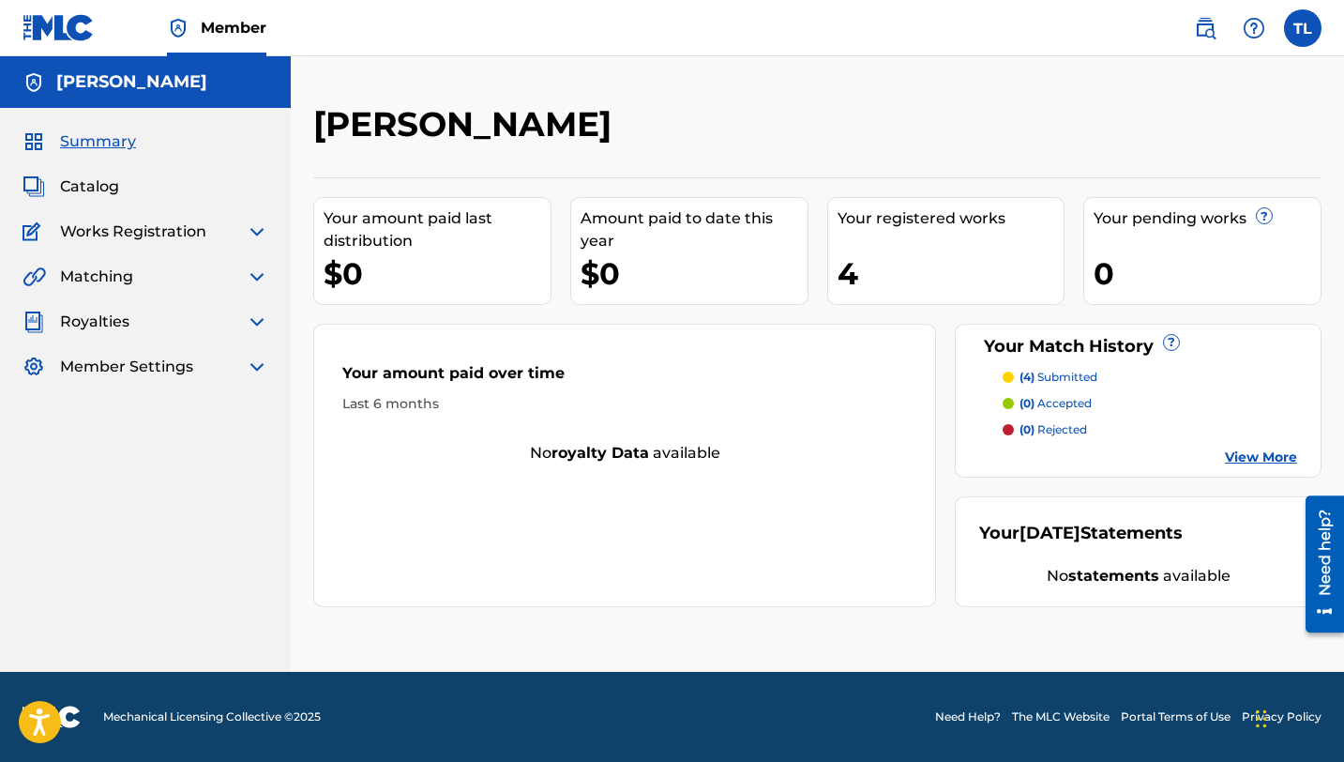
click at [249, 282] on img at bounding box center [257, 276] width 23 height 23
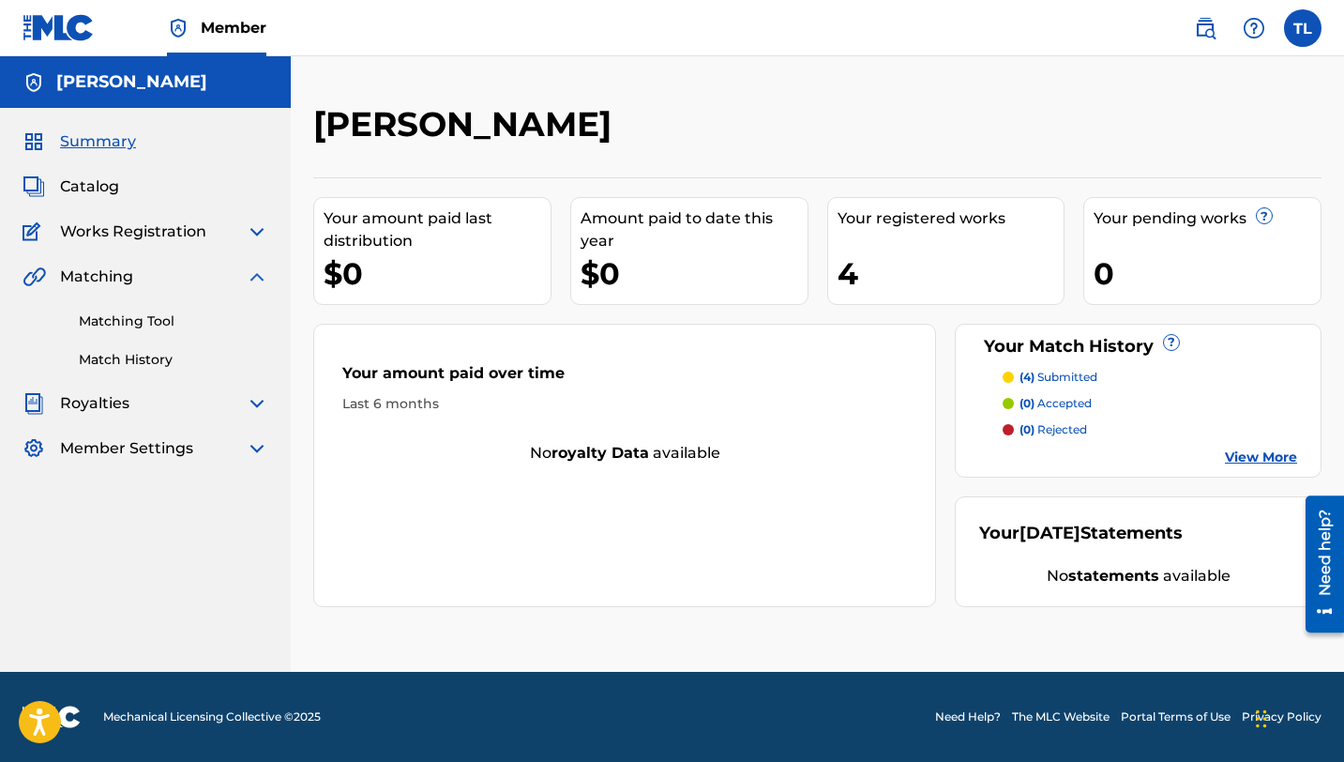
click at [171, 358] on link "Match History" at bounding box center [173, 360] width 189 height 20
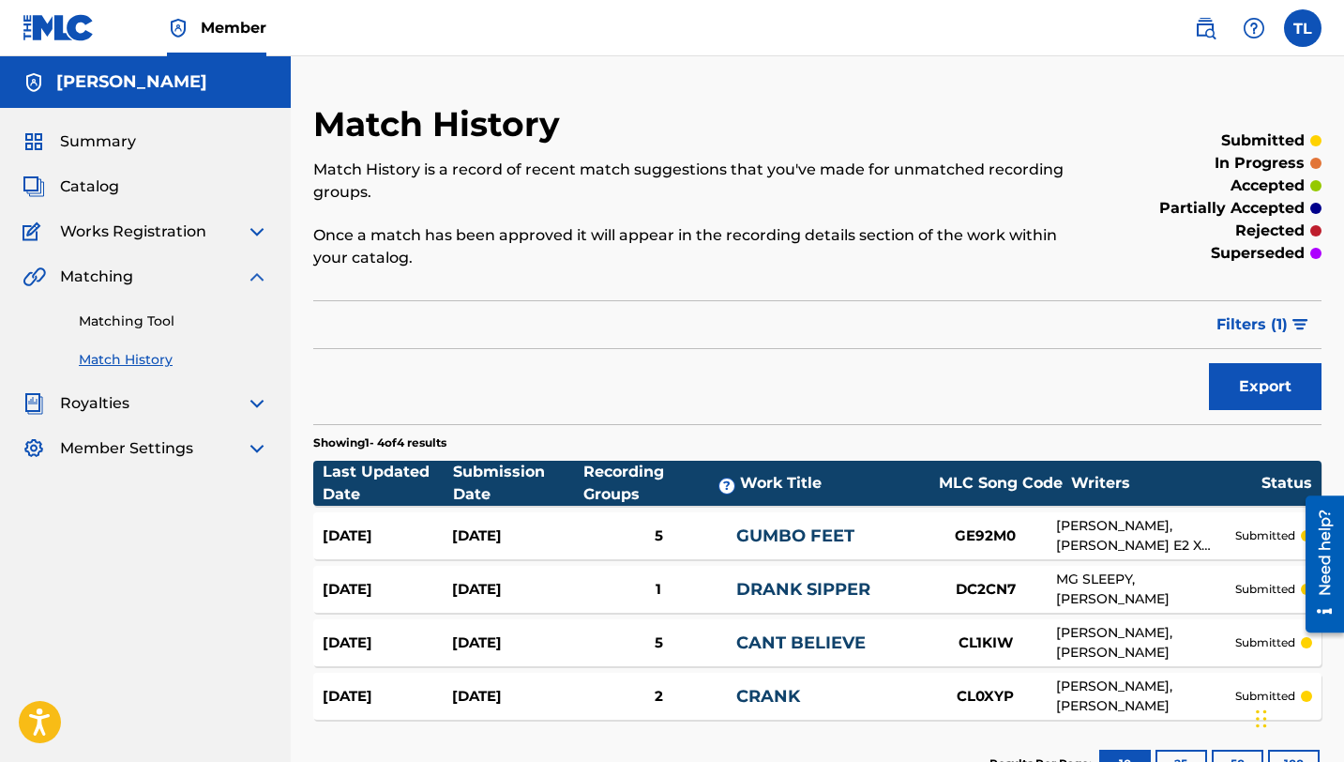
click at [134, 238] on span "Works Registration" at bounding box center [133, 231] width 146 height 23
click at [207, 242] on div "Works Registration" at bounding box center [146, 231] width 246 height 23
click at [252, 235] on img at bounding box center [257, 231] width 23 height 23
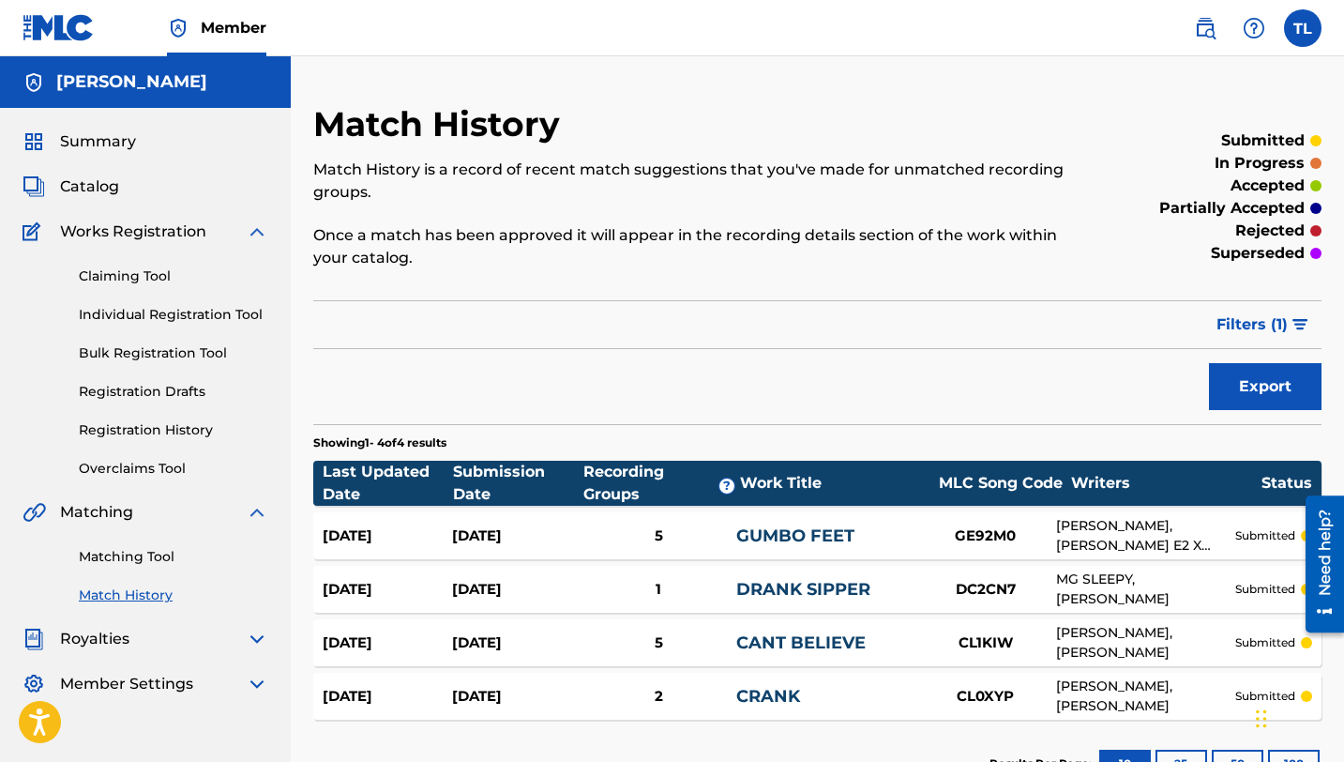
click at [249, 235] on img at bounding box center [257, 231] width 23 height 23
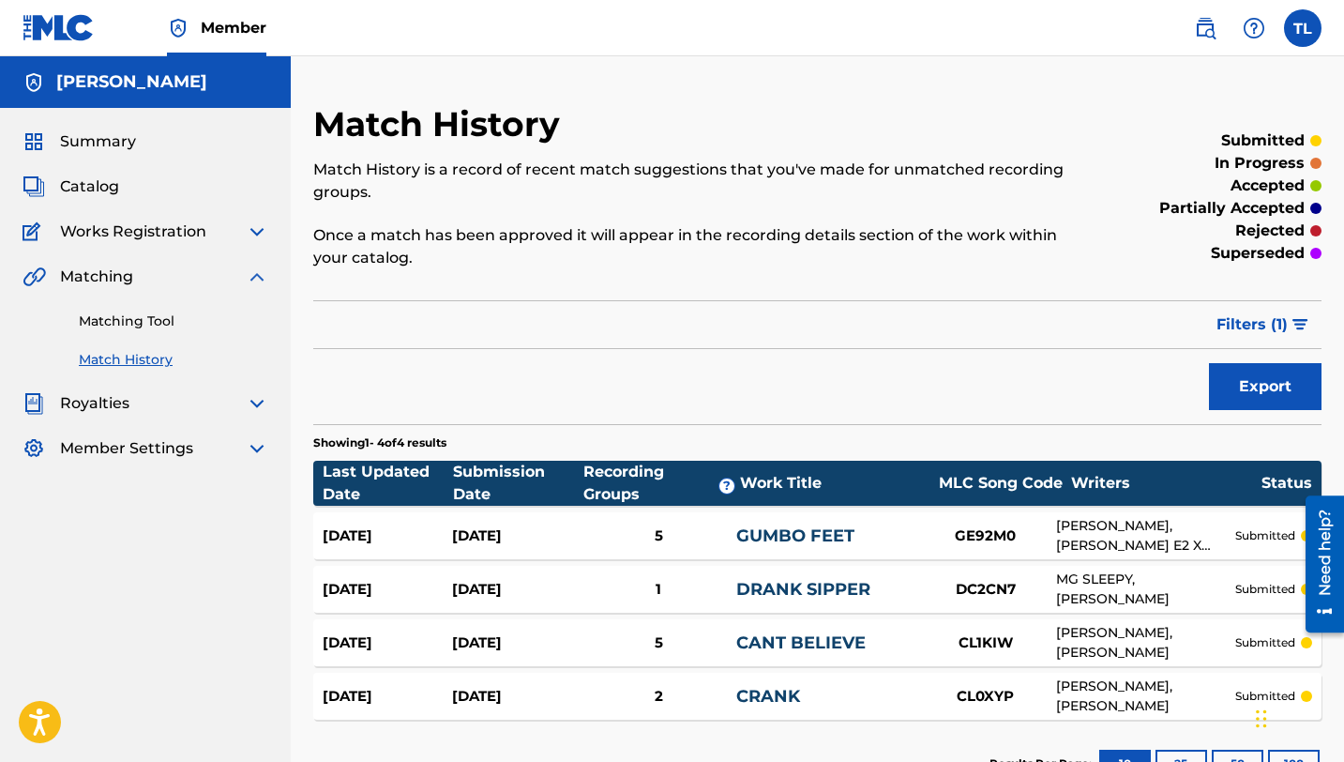
click at [249, 236] on img at bounding box center [257, 231] width 23 height 23
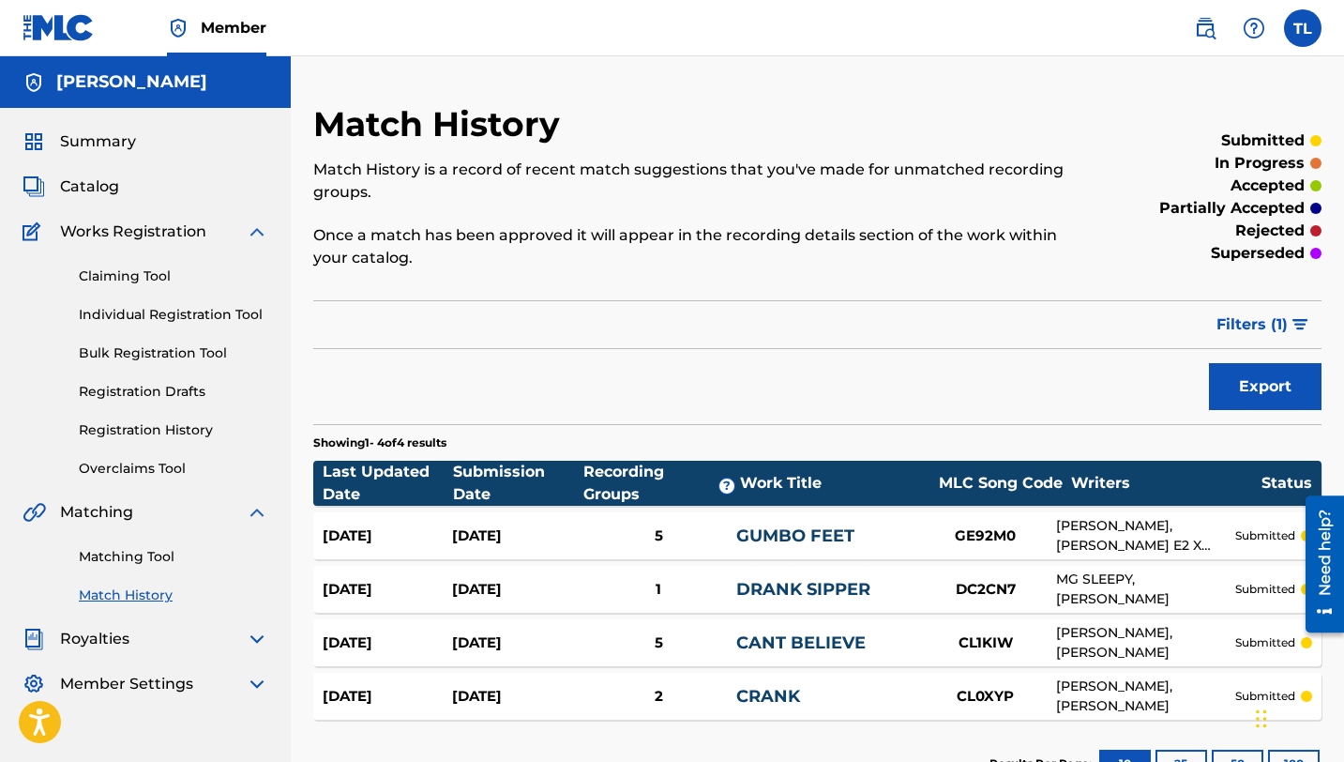
click at [321, 319] on div "Filter Submission Status Filter submitted accepted partially accepted rejected …" at bounding box center [817, 324] width 1008 height 49
click at [315, 315] on div "Filter Submission Status Filter submitted accepted partially accepted rejected …" at bounding box center [817, 324] width 1008 height 49
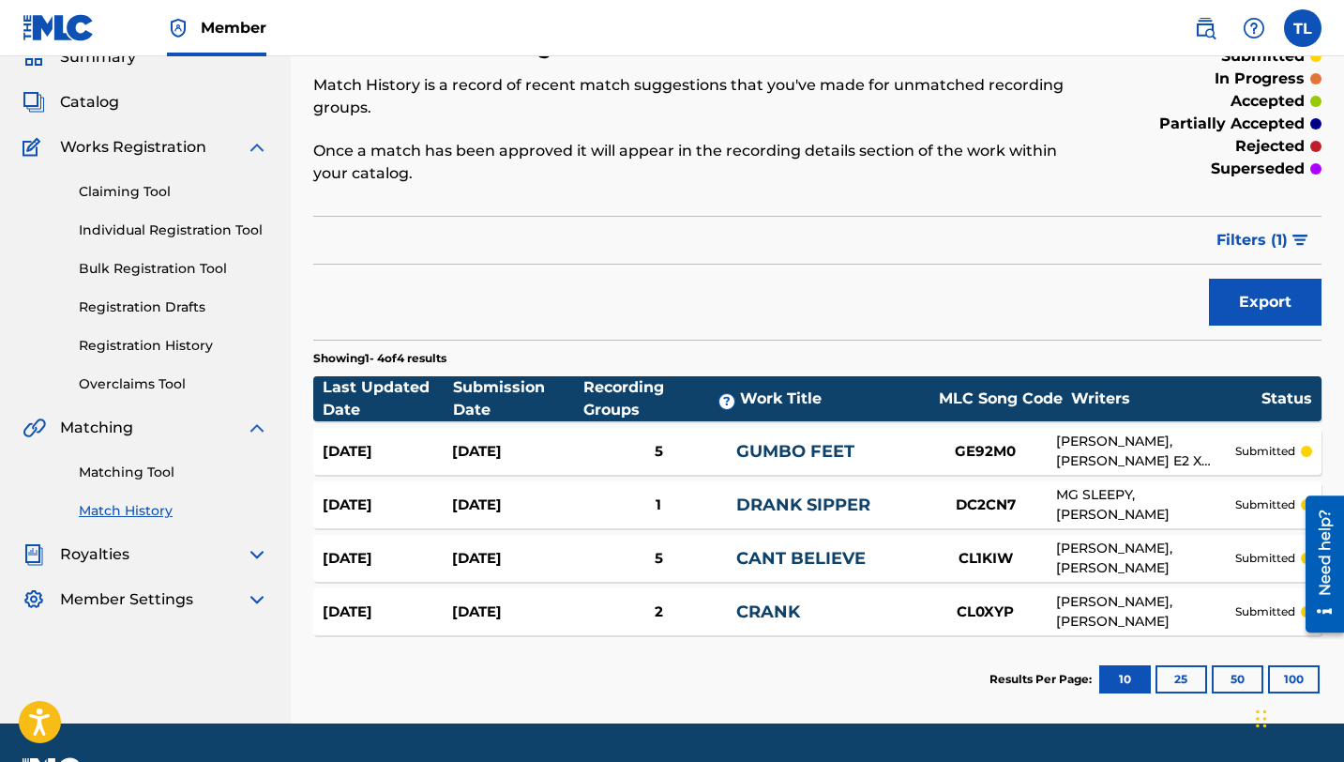
scroll to position [136, 0]
